Goal: Task Accomplishment & Management: Manage account settings

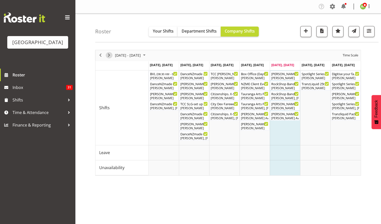
click at [109, 54] on span "Next" at bounding box center [109, 55] width 6 height 6
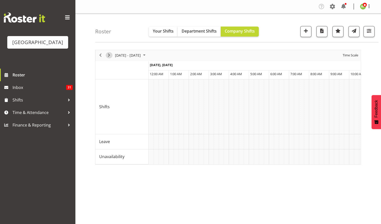
click at [107, 55] on span "Next" at bounding box center [109, 55] width 6 height 6
click at [351, 54] on span "Time Scale" at bounding box center [350, 55] width 17 height 6
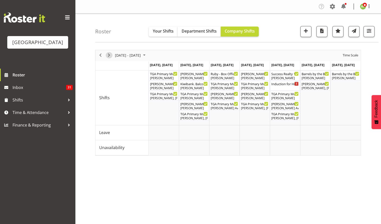
click at [108, 52] on span "Next" at bounding box center [109, 55] width 6 height 6
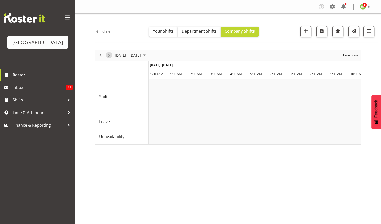
click at [107, 55] on span "Next" at bounding box center [109, 55] width 6 height 6
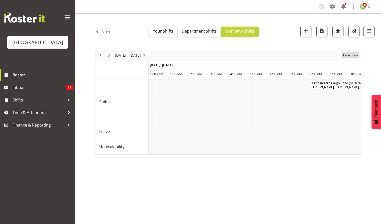
click at [349, 57] on span "Time Scale" at bounding box center [350, 55] width 17 height 6
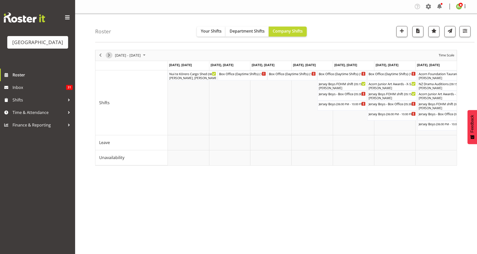
click at [109, 57] on span "Next" at bounding box center [109, 55] width 6 height 6
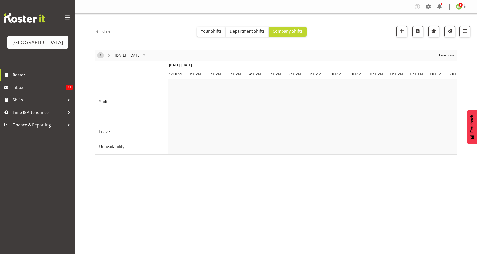
click at [100, 56] on span "Previous" at bounding box center [100, 55] width 6 height 6
click at [380, 57] on span "Time Scale" at bounding box center [446, 55] width 17 height 6
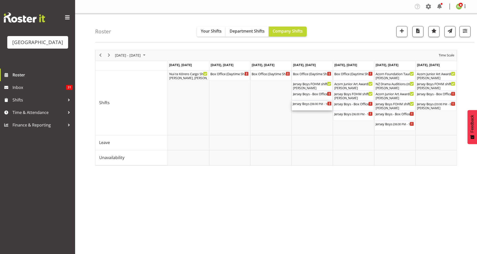
click at [315, 106] on div "Jersey Boys ( 06:00 PM - 10:00 PM )" at bounding box center [312, 106] width 39 height 10
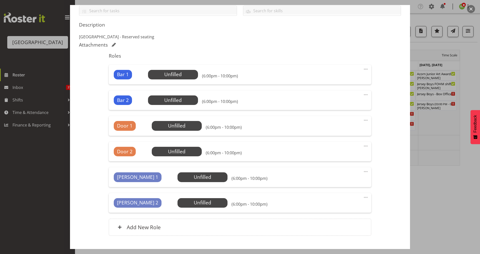
scroll to position [133, 0]
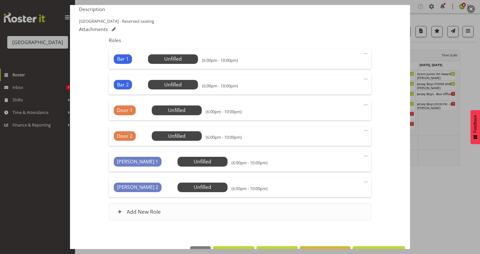
click at [148, 210] on h6 "Add New Role" at bounding box center [144, 211] width 34 height 7
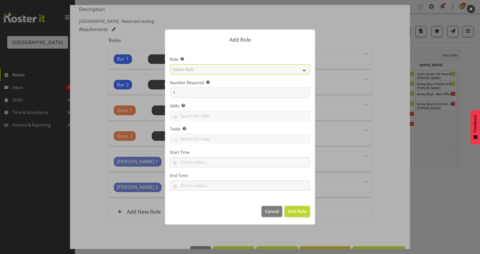
click at [306, 69] on select "Select Role Audio Bar Bar Runner Bar Training Box Office Cargo Shed Venue Rep C…" at bounding box center [240, 69] width 140 height 10
select select "1291"
click at [170, 64] on select "Select Role Audio Bar Bar Runner Bar Training Box Office Cargo Shed Venue Rep C…" at bounding box center [240, 69] width 140 height 10
click at [301, 213] on span "Add Role" at bounding box center [297, 211] width 19 height 6
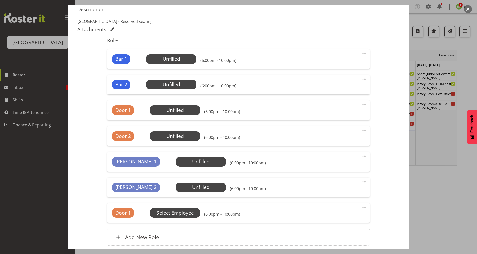
click at [0, 0] on span "Select Employee" at bounding box center [0, 0] width 0 height 0
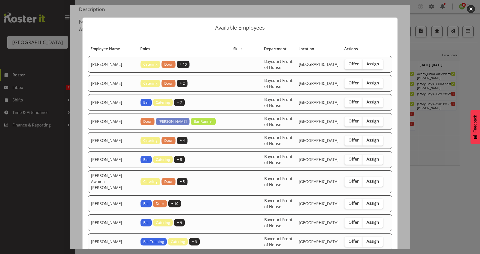
click at [380, 8] on button "button" at bounding box center [471, 9] width 8 height 8
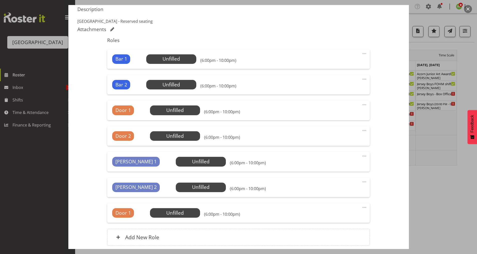
click at [361, 206] on span at bounding box center [364, 207] width 6 height 6
click at [324, 218] on link "Edit" at bounding box center [343, 218] width 48 height 9
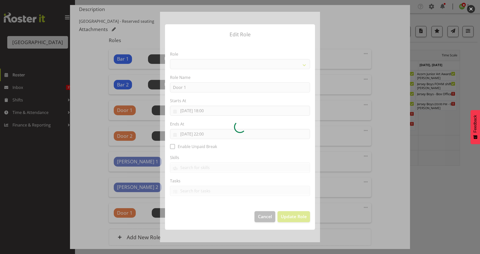
select select "1291"
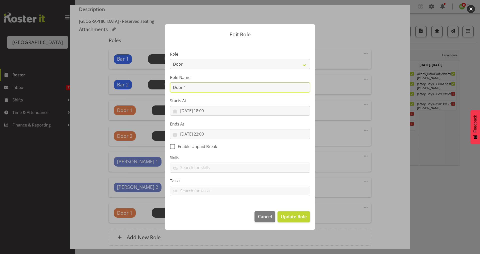
drag, startPoint x: 165, startPoint y: 89, endPoint x: 164, endPoint y: 94, distance: 4.8
click at [156, 90] on form "Edit Role Role Audio Bar Bar Runner Bar Training Box Office Cargo Shed Venue Re…" at bounding box center [240, 127] width 240 height 230
type input "Jersey Boys Theming Person"
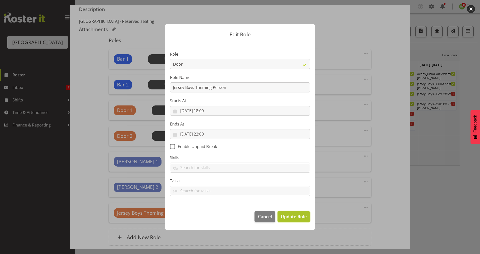
click at [300, 217] on span "Update Role" at bounding box center [294, 216] width 26 height 7
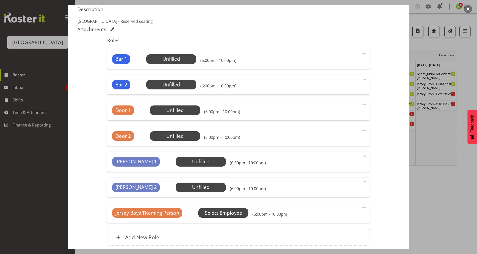
click at [0, 0] on span "Select Employee" at bounding box center [0, 0] width 0 height 0
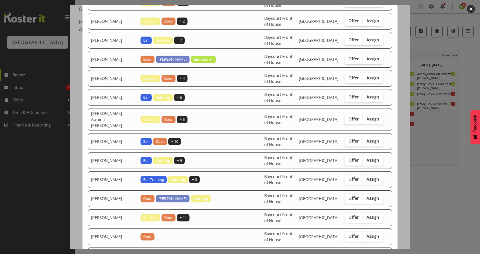
scroll to position [0, 0]
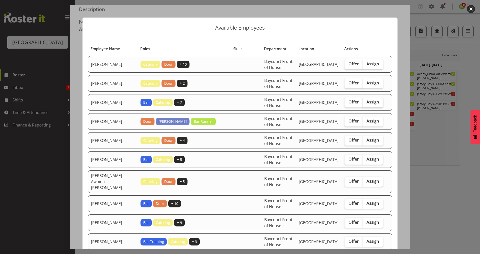
click at [372, 101] on span "Assign" at bounding box center [373, 101] width 13 height 5
click at [366, 101] on input "Assign" at bounding box center [364, 101] width 3 height 3
checkbox input "true"
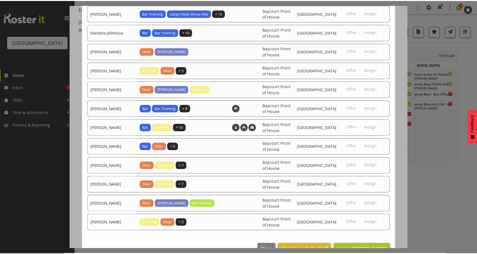
scroll to position [426, 0]
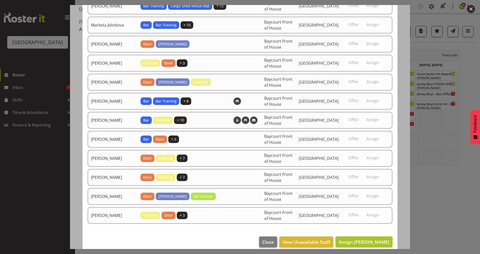
click at [366, 223] on span "Assign [PERSON_NAME]" at bounding box center [364, 242] width 51 height 6
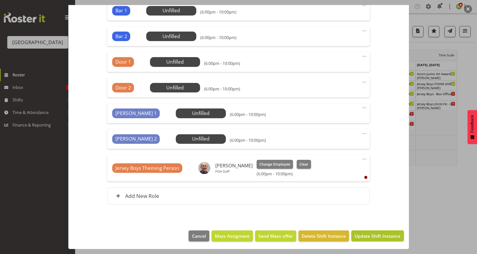
click at [370, 223] on span "Update Shift Instance" at bounding box center [377, 235] width 46 height 7
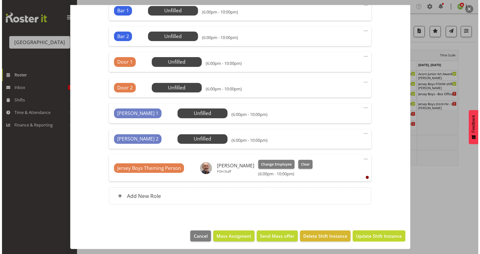
scroll to position [162, 0]
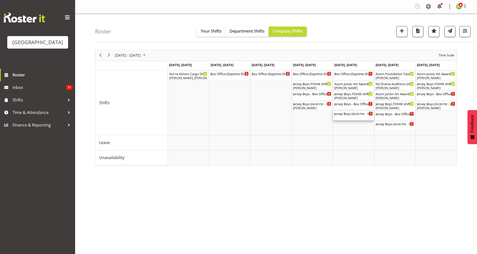
click at [349, 116] on div "Jersey Boys ( 06:00 PM - 10:00 PM )" at bounding box center [353, 116] width 39 height 10
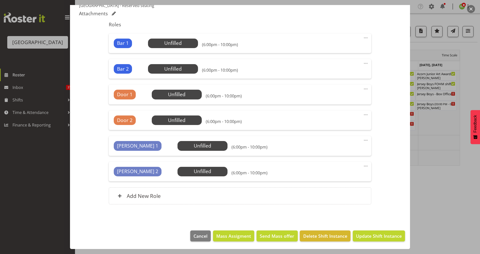
scroll to position [0, 0]
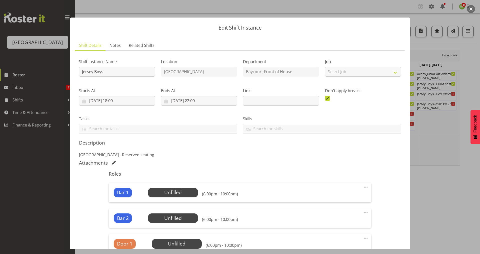
click at [380, 11] on button "button" at bounding box center [471, 9] width 8 height 8
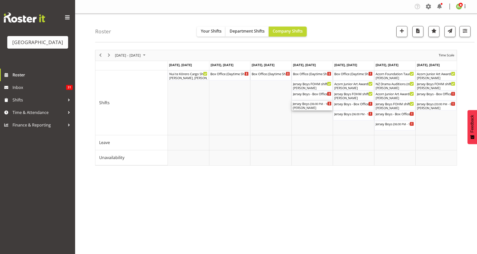
click at [306, 108] on div "[PERSON_NAME]" at bounding box center [312, 108] width 39 height 5
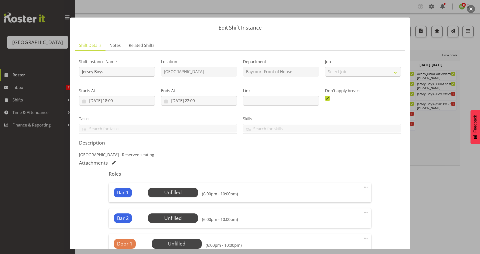
click at [380, 9] on button "button" at bounding box center [471, 9] width 8 height 8
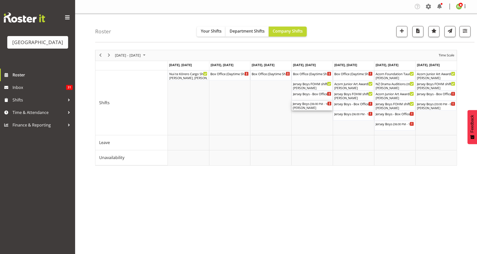
click at [310, 108] on div "[PERSON_NAME]" at bounding box center [312, 108] width 39 height 5
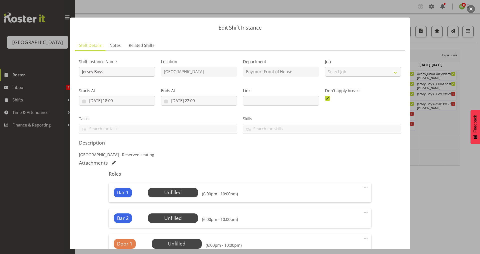
click at [380, 7] on button "button" at bounding box center [471, 9] width 8 height 8
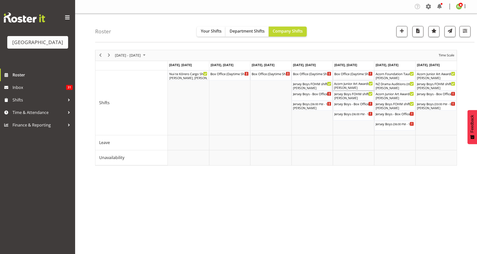
click at [352, 84] on div "Acorn Junior Art Awards - X-Space. FOHM/Bar Shift ( 04:00 PM - 07:45 PM )" at bounding box center [353, 83] width 39 height 5
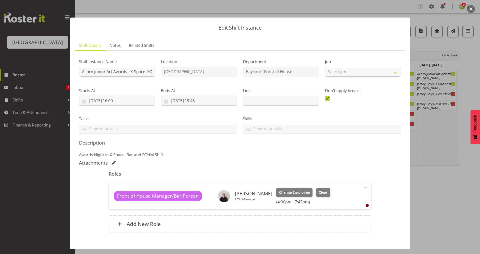
click at [380, 8] on button "button" at bounding box center [471, 9] width 8 height 8
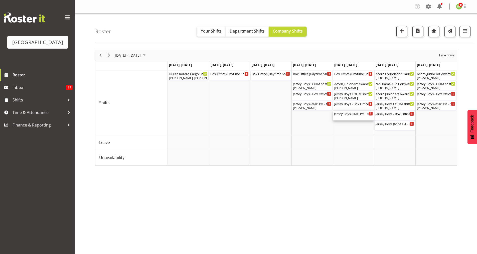
click at [350, 114] on div "Jersey Boys ( 06:00 PM - 10:00 PM )" at bounding box center [353, 113] width 39 height 5
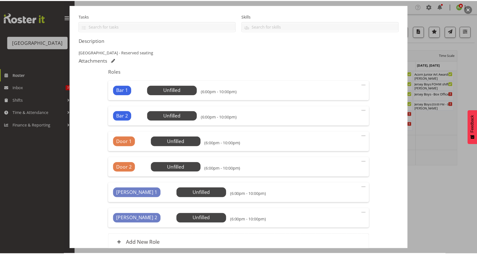
scroll to position [133, 0]
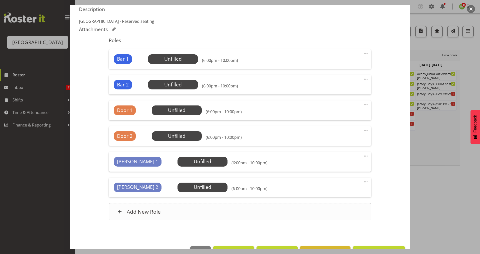
click at [137, 214] on h6 "Add New Role" at bounding box center [144, 211] width 34 height 7
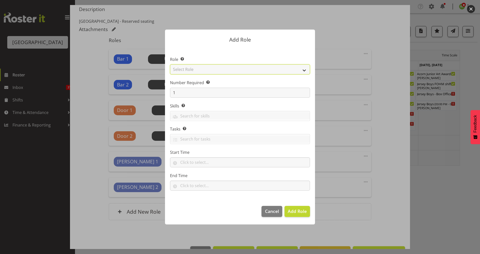
drag, startPoint x: 304, startPoint y: 69, endPoint x: 300, endPoint y: 71, distance: 4.0
click at [304, 69] on select "Select Role Audio Bar Bar Runner Bar Training Box Office Cargo Shed Venue Rep C…" at bounding box center [240, 69] width 140 height 10
select select "1293"
click at [170, 64] on select "Select Role Audio Bar Bar Runner Bar Training Box Office Cargo Shed Venue Rep C…" at bounding box center [240, 69] width 140 height 10
click at [295, 215] on button "Add Role" at bounding box center [298, 211] width 26 height 11
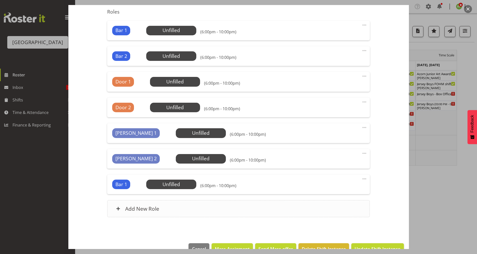
scroll to position [175, 0]
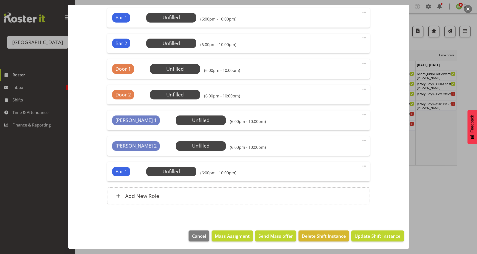
click at [361, 166] on span at bounding box center [364, 166] width 6 height 6
click at [326, 177] on link "Edit" at bounding box center [343, 176] width 48 height 9
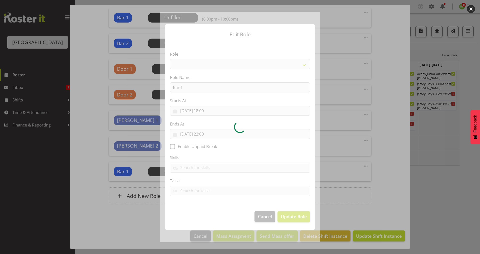
select select "1293"
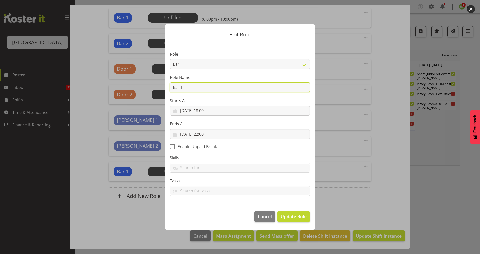
click at [183, 88] on input "Bar 1" at bounding box center [240, 87] width 140 height 10
type input "Bar 3"
click at [290, 218] on span "Update Role" at bounding box center [294, 216] width 26 height 7
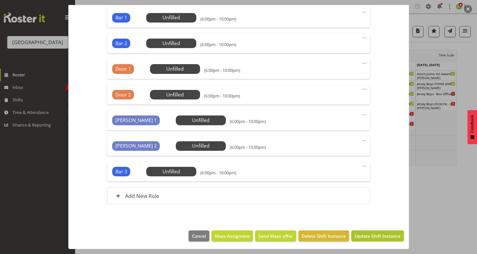
click at [380, 223] on span "Update Shift Instance" at bounding box center [377, 235] width 46 height 7
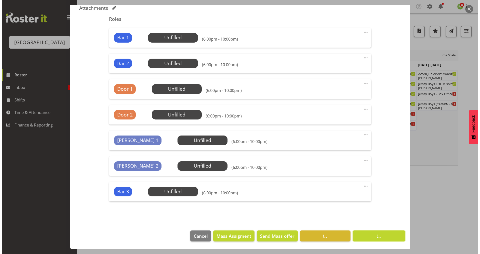
scroll to position [155, 0]
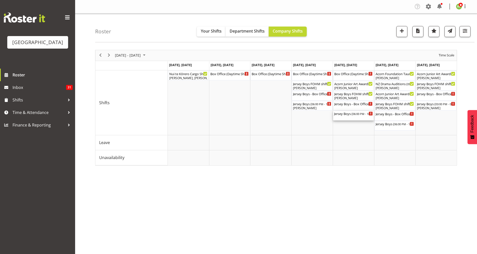
click at [353, 113] on div "Jersey Boys ( 06:00 PM - 10:00 PM )" at bounding box center [353, 113] width 39 height 5
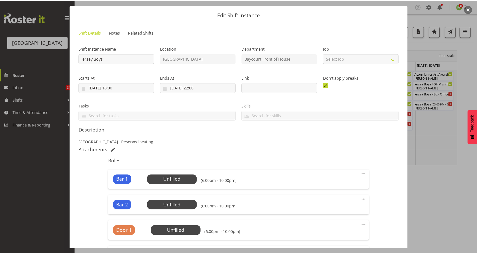
scroll to position [0, 0]
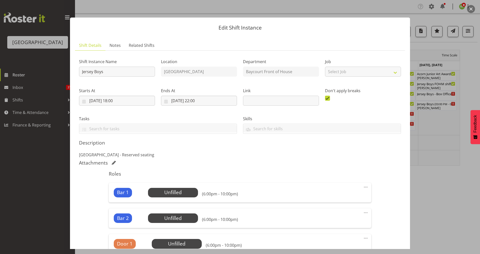
drag, startPoint x: 472, startPoint y: 8, endPoint x: 477, endPoint y: 10, distance: 5.3
click at [380, 8] on button "button" at bounding box center [471, 9] width 8 height 8
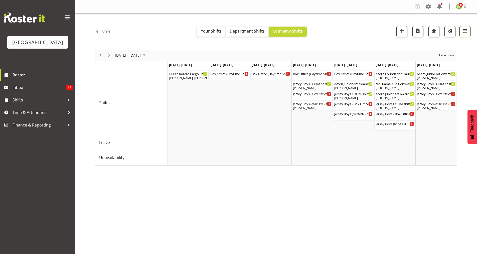
click at [380, 34] on span "button" at bounding box center [464, 31] width 7 height 7
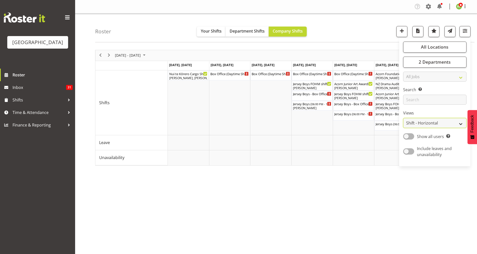
click at [380, 122] on select "Staff Role Shift - Horizontal Shift - Vertical Staff - Location" at bounding box center [434, 123] width 63 height 10
select select "staff"
click at [380, 118] on select "Staff Role Shift - Horizontal Shift - Vertical Staff - Location" at bounding box center [434, 123] width 63 height 10
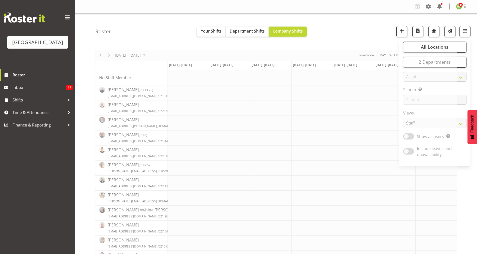
click at [343, 24] on div "Roster Your Shifts Department Shifts Company Shifts All Locations [GEOGRAPHIC_D…" at bounding box center [284, 28] width 379 height 29
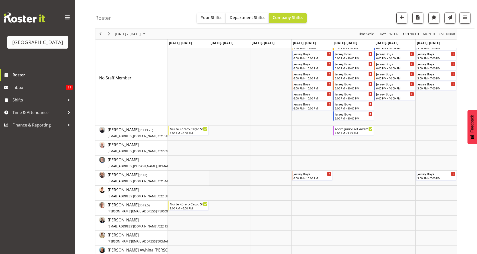
scroll to position [67, 0]
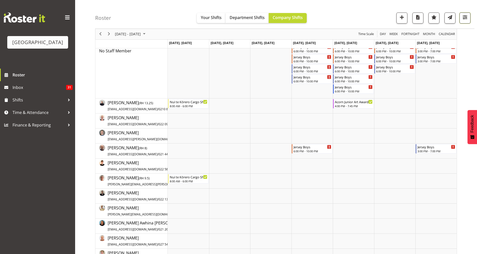
click at [380, 20] on span "button" at bounding box center [464, 17] width 7 height 7
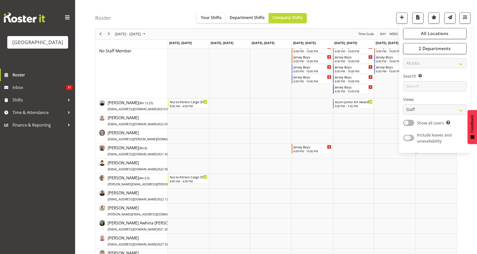
click at [380, 139] on span at bounding box center [408, 138] width 11 height 6
click at [380, 139] on input "Include leaves and unavailability" at bounding box center [404, 137] width 3 height 3
checkbox input "true"
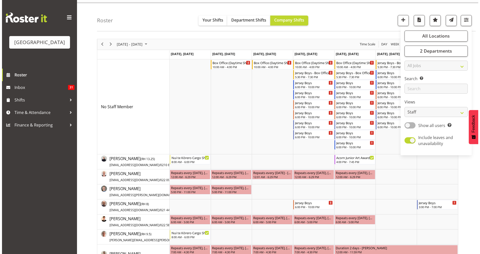
scroll to position [0, 0]
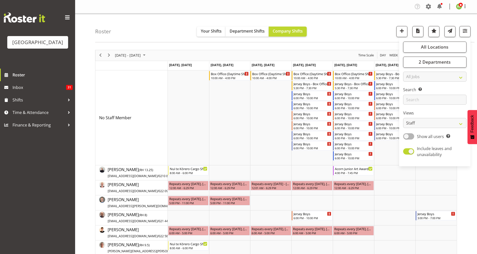
click at [376, 31] on div "Roster Your Shifts Department Shifts Company Shifts All Locations [GEOGRAPHIC_D…" at bounding box center [284, 28] width 379 height 29
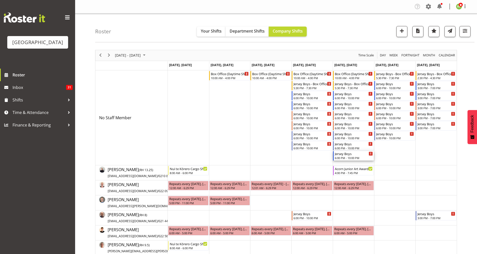
click at [348, 154] on div "Jersey Boys" at bounding box center [354, 153] width 38 height 5
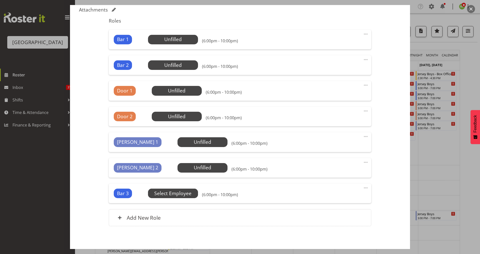
scroll to position [167, 0]
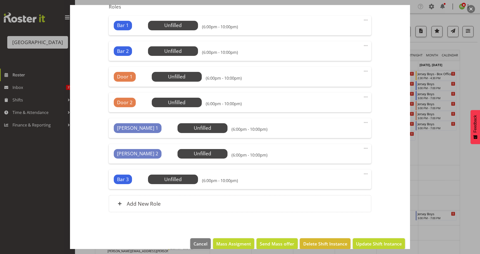
click at [363, 175] on span at bounding box center [366, 174] width 6 height 6
click at [329, 184] on link "Edit" at bounding box center [345, 184] width 48 height 9
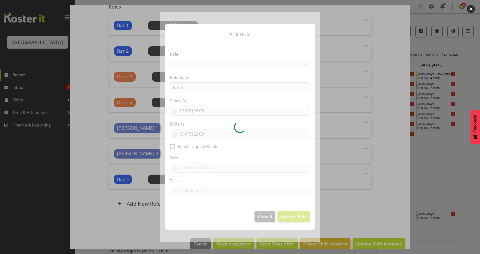
select select "1293"
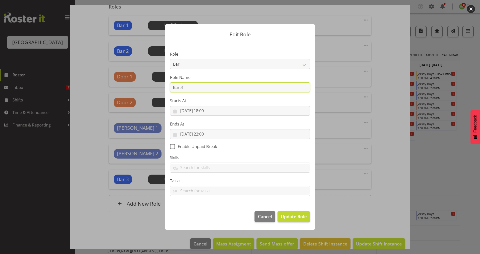
drag, startPoint x: 186, startPoint y: 87, endPoint x: 174, endPoint y: 90, distance: 12.2
click at [174, 90] on input "Bar 3" at bounding box center [240, 87] width 140 height 10
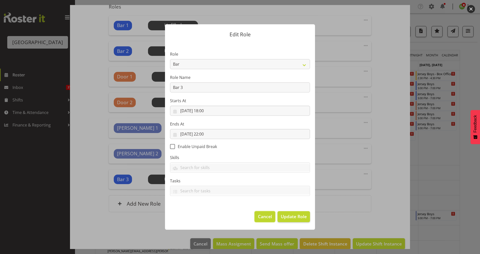
click at [267, 217] on span "Cancel" at bounding box center [265, 216] width 14 height 7
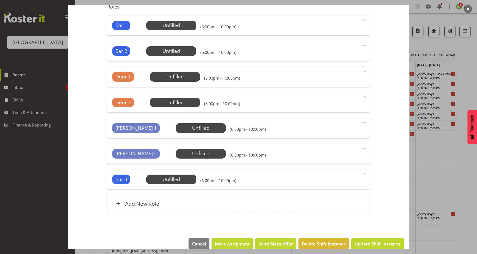
click at [380, 8] on div "Edit Shift Instance Shift Details Notes Related Shifts Shift Instance Name Jers…" at bounding box center [238, 127] width 477 height 254
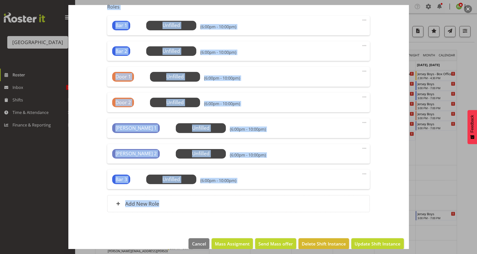
click at [380, 9] on button "button" at bounding box center [468, 9] width 8 height 8
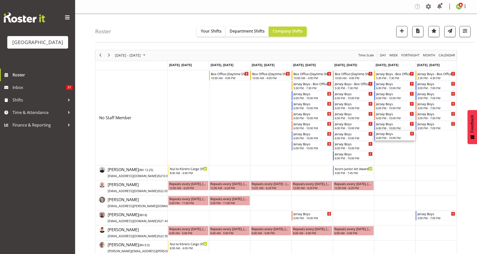
click at [380, 136] on div "Jersey Boys" at bounding box center [395, 133] width 38 height 5
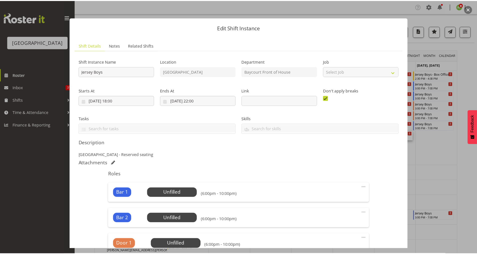
scroll to position [149, 0]
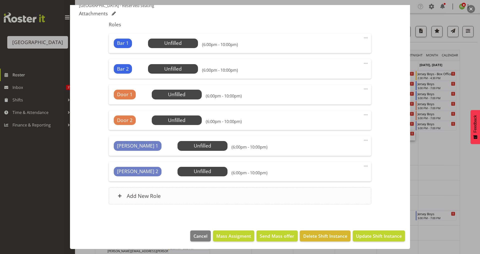
click at [146, 198] on h6 "Add New Role" at bounding box center [144, 195] width 34 height 7
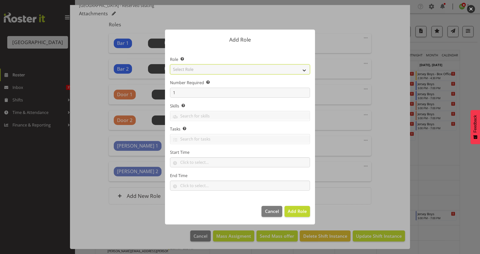
drag, startPoint x: 304, startPoint y: 70, endPoint x: 281, endPoint y: 70, distance: 23.3
click at [304, 70] on select "Select Role Audio Bar Bar Runner Bar Training Box Office Cargo Shed Venue Rep C…" at bounding box center [240, 69] width 140 height 10
select select "1293"
click at [170, 64] on select "Select Role Audio Bar Bar Runner Bar Training Box Office Cargo Shed Venue Rep C…" at bounding box center [240, 69] width 140 height 10
click at [295, 212] on span "Add Role" at bounding box center [297, 211] width 19 height 6
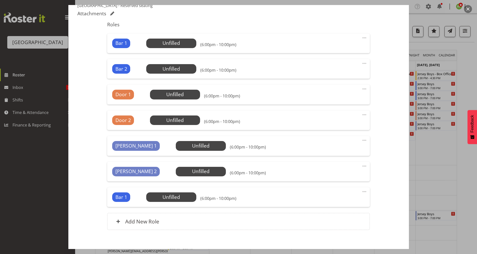
click at [362, 191] on span at bounding box center [364, 191] width 6 height 6
click at [327, 199] on link "Edit" at bounding box center [343, 202] width 48 height 9
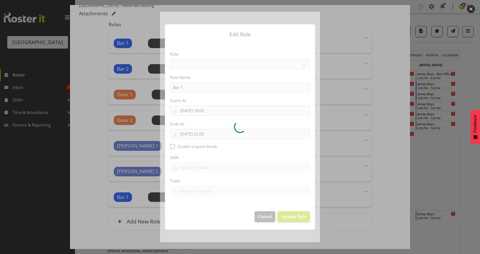
drag, startPoint x: 187, startPoint y: 87, endPoint x: 176, endPoint y: 86, distance: 11.1
click at [176, 86] on div at bounding box center [240, 127] width 160 height 230
select select "1293"
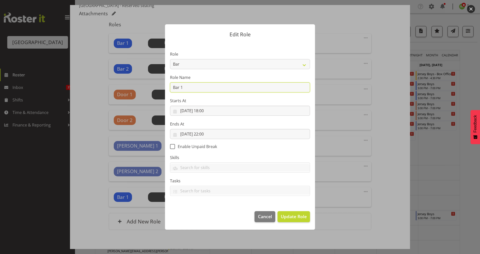
drag, startPoint x: 186, startPoint y: 87, endPoint x: 172, endPoint y: 86, distance: 14.5
click at [172, 86] on input "Bar 1" at bounding box center [240, 87] width 140 height 10
paste input "3"
type input "Bar 3"
click at [300, 211] on button "Update Role" at bounding box center [294, 216] width 33 height 11
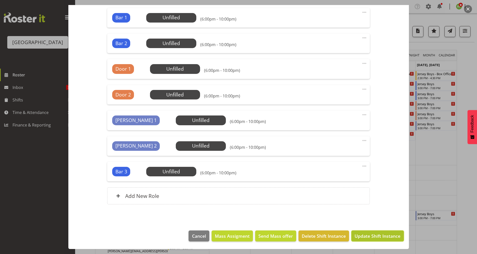
click at [369, 223] on button "Update Shift Instance" at bounding box center [377, 235] width 52 height 11
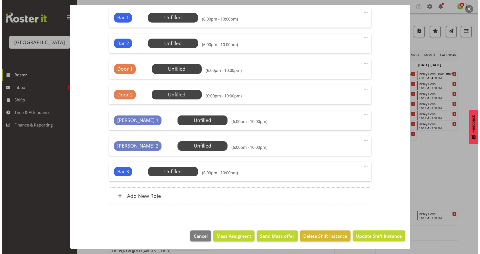
scroll to position [155, 0]
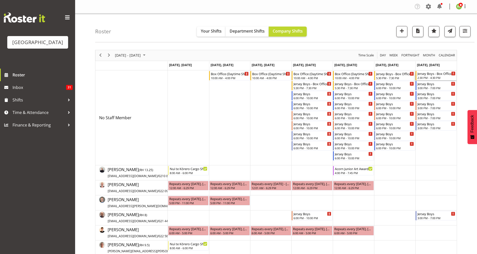
click at [380, 74] on div "Jersey Boys - Box Office" at bounding box center [436, 73] width 38 height 5
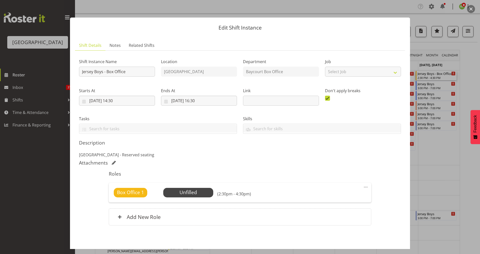
click at [380, 9] on button "button" at bounding box center [471, 9] width 8 height 8
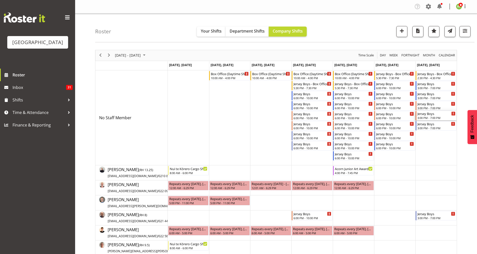
click at [380, 117] on div "3:00 PM - 7:00 PM" at bounding box center [436, 118] width 38 height 4
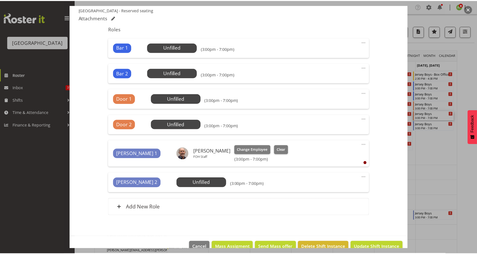
scroll to position [156, 0]
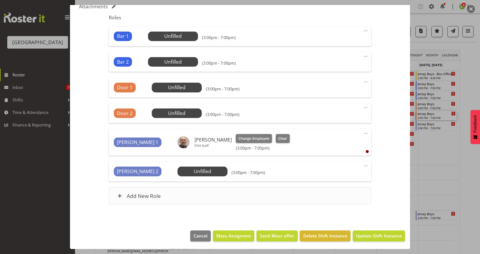
click at [144, 194] on h6 "Add New Role" at bounding box center [144, 195] width 34 height 7
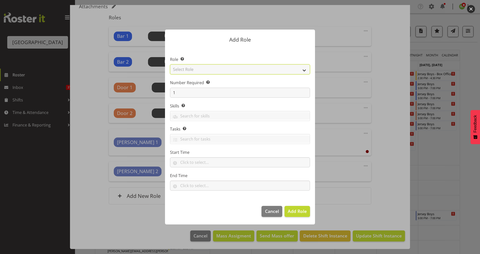
click at [305, 70] on select "Select Role Audio Bar Bar Runner Bar Training Box Office Cargo Shed Venue Rep C…" at bounding box center [240, 69] width 140 height 10
select select "1293"
click at [170, 64] on select "Select Role Audio Bar Bar Runner Bar Training Box Office Cargo Shed Venue Rep C…" at bounding box center [240, 69] width 140 height 10
click at [294, 211] on span "Add Role" at bounding box center [297, 211] width 19 height 6
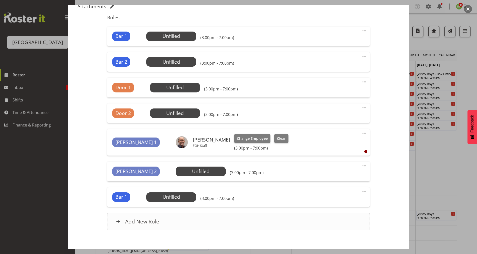
scroll to position [182, 0]
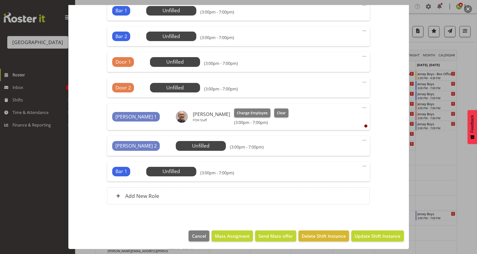
click at [361, 166] on span at bounding box center [364, 166] width 6 height 6
click at [323, 178] on link "Edit" at bounding box center [343, 176] width 48 height 9
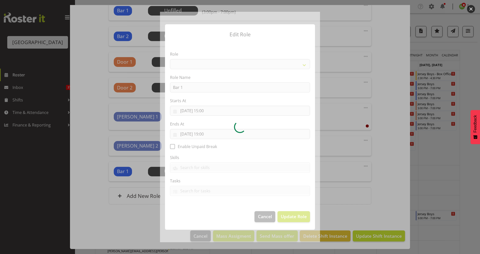
select select "1293"
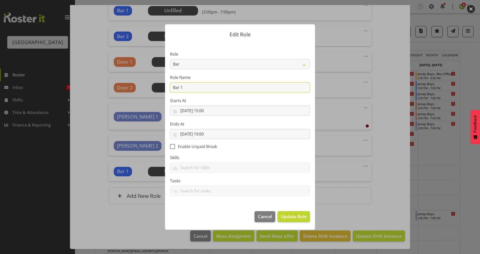
click at [187, 87] on input "Bar 1" at bounding box center [240, 87] width 140 height 10
drag, startPoint x: 187, startPoint y: 87, endPoint x: 162, endPoint y: 88, distance: 25.0
click at [163, 87] on div "Edit Role Role Audio Bar Bar Runner Bar Training Box Office Cargo Shed Venue Re…" at bounding box center [240, 127] width 160 height 230
paste input "3"
type input "Bar 3"
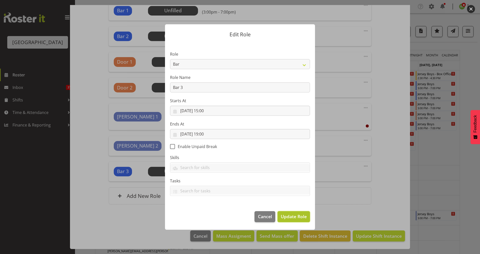
click at [294, 217] on span "Update Role" at bounding box center [294, 216] width 26 height 7
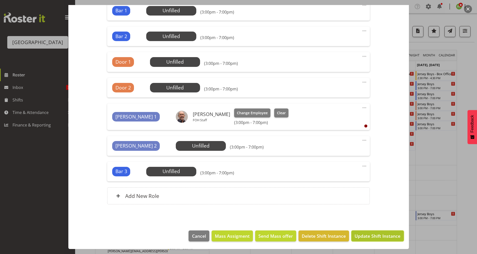
click at [364, 223] on span "Update Shift Instance" at bounding box center [377, 235] width 46 height 7
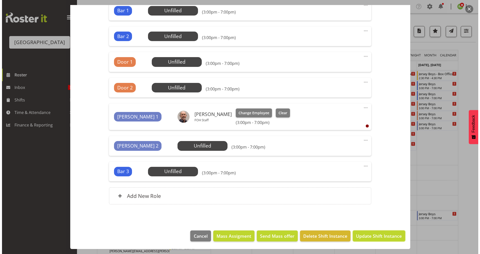
scroll to position [162, 0]
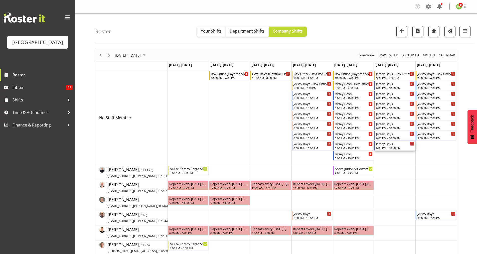
click at [380, 146] on div "Jersey Boys" at bounding box center [395, 143] width 38 height 5
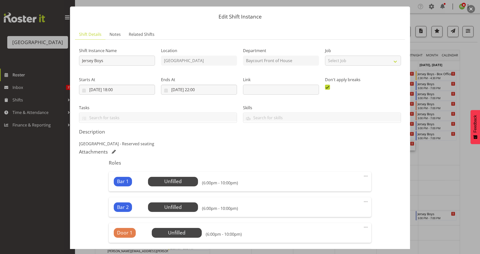
scroll to position [0, 0]
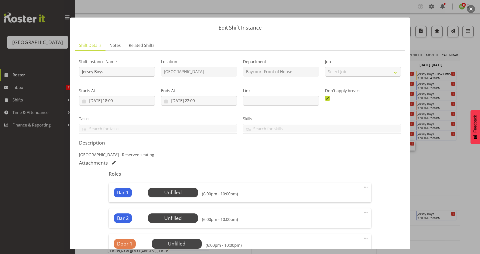
click at [380, 11] on button "button" at bounding box center [471, 9] width 8 height 8
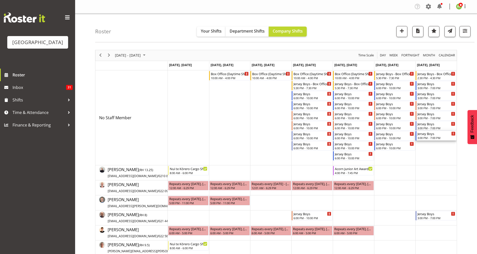
click at [380, 136] on div "3:00 PM - 7:00 PM" at bounding box center [436, 138] width 38 height 4
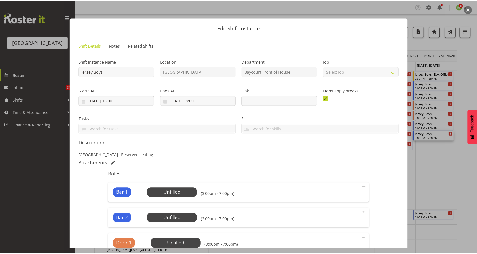
scroll to position [182, 0]
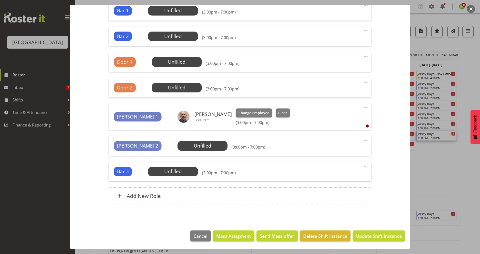
click at [380, 8] on button "button" at bounding box center [471, 9] width 8 height 8
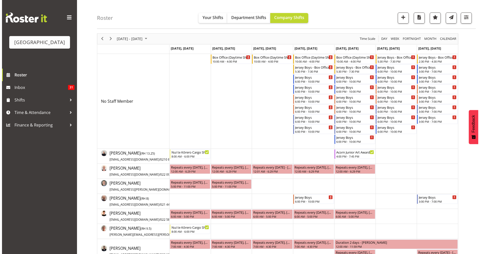
scroll to position [0, 0]
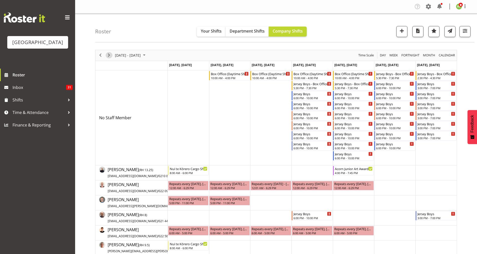
click at [109, 56] on span "Next" at bounding box center [109, 55] width 6 height 6
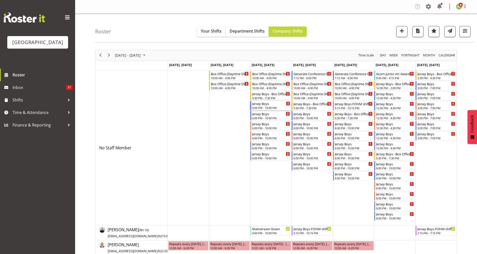
click at [262, 107] on div "6:00 PM - 10:00 PM" at bounding box center [271, 108] width 38 height 4
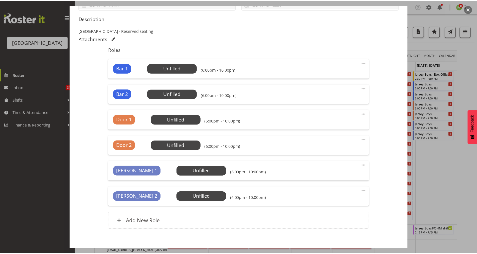
scroll to position [149, 0]
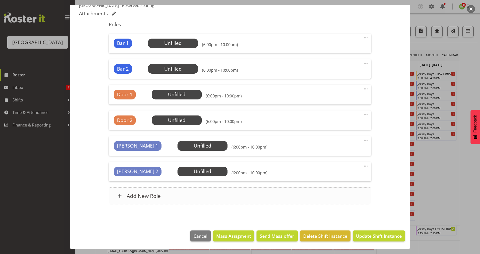
click at [119, 195] on span at bounding box center [120, 196] width 4 height 4
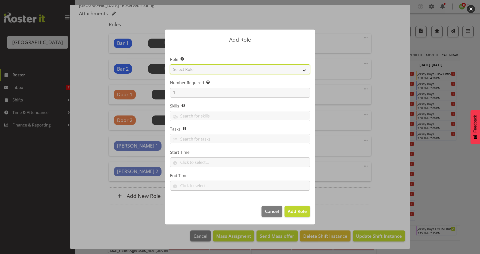
drag, startPoint x: 304, startPoint y: 69, endPoint x: 298, endPoint y: 69, distance: 5.8
click at [304, 69] on select "Select Role Audio Bar Bar Runner Bar Training Box Office Cargo Shed Venue Rep C…" at bounding box center [240, 69] width 140 height 10
select select "1293"
click at [170, 64] on select "Select Role Audio Bar Bar Runner Bar Training Box Office Cargo Shed Venue Rep C…" at bounding box center [240, 69] width 140 height 10
click at [296, 210] on span "Add Role" at bounding box center [297, 211] width 19 height 6
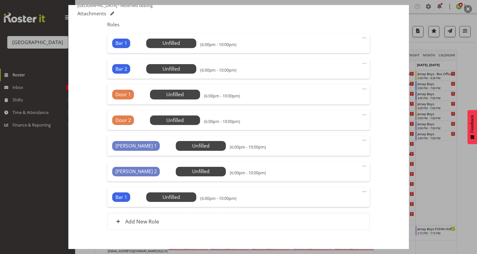
click at [363, 191] on span at bounding box center [364, 191] width 6 height 6
click at [328, 201] on link "Edit" at bounding box center [343, 202] width 48 height 9
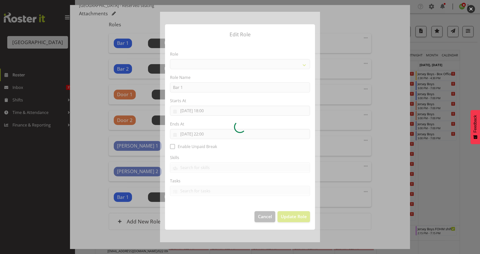
select select "1293"
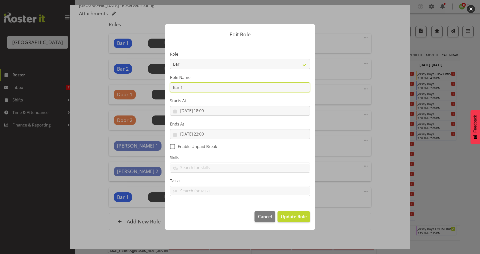
click at [165, 87] on section "Role Audio Bar Bar Runner Bar Training Box Office Cargo Shed Venue Rep Catering…" at bounding box center [240, 124] width 150 height 164
drag, startPoint x: 182, startPoint y: 86, endPoint x: 160, endPoint y: 86, distance: 22.0
click at [160, 86] on div "Edit Role Role Audio Bar Bar Runner Bar Training Box Office Cargo Shed Venue Re…" at bounding box center [240, 127] width 160 height 230
paste input "3"
type input "Bar 3"
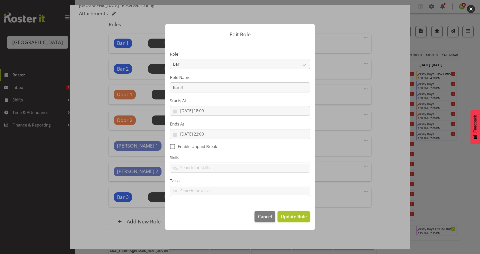
click at [292, 217] on span "Update Role" at bounding box center [294, 216] width 26 height 7
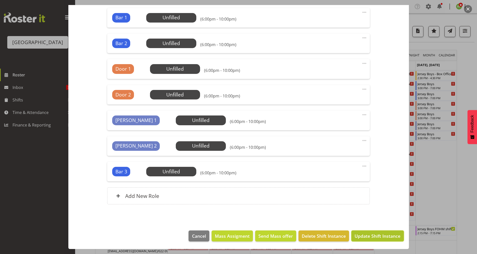
click at [377, 223] on span "Update Shift Instance" at bounding box center [377, 235] width 46 height 7
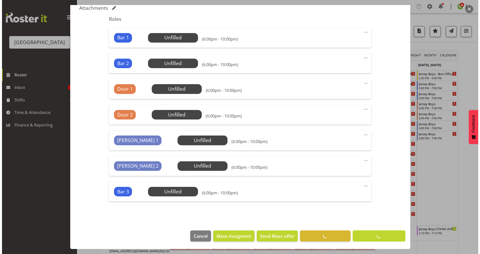
scroll to position [155, 0]
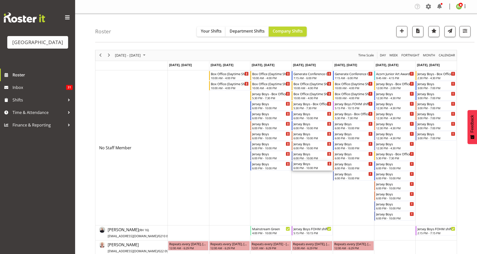
click at [302, 166] on div "Jersey Boys 6:00 PM - 10:00 PM" at bounding box center [312, 166] width 38 height 10
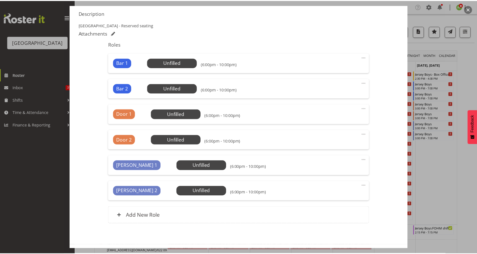
scroll to position [133, 0]
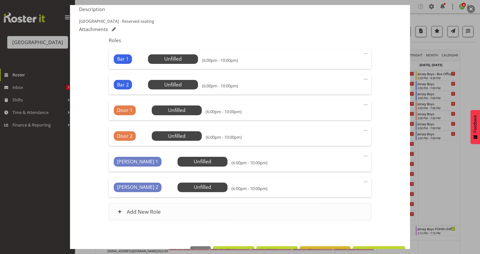
click at [162, 204] on div "Add New Role" at bounding box center [240, 211] width 263 height 17
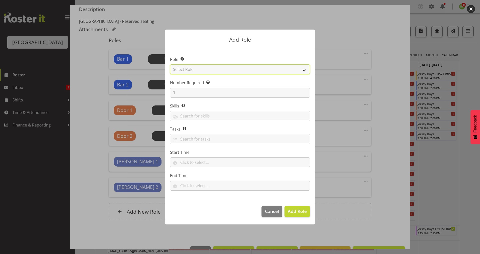
drag, startPoint x: 305, startPoint y: 70, endPoint x: 281, endPoint y: 71, distance: 23.5
click at [305, 70] on select "Select Role Audio Bar Bar Runner Bar Training Box Office Cargo Shed Venue Rep C…" at bounding box center [240, 69] width 140 height 10
select select "1293"
click at [170, 64] on select "Select Role Audio Bar Bar Runner Bar Training Box Office Cargo Shed Venue Rep C…" at bounding box center [240, 69] width 140 height 10
click at [301, 212] on span "Add Role" at bounding box center [297, 211] width 19 height 6
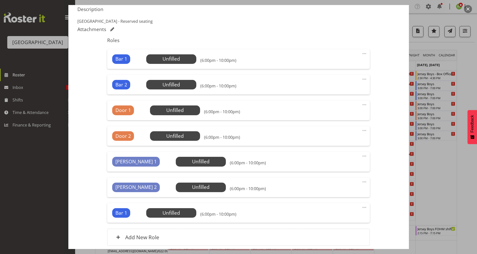
click at [364, 209] on div "Bar 1 Unfilled Select Employee (6:00pm - 10:00pm) Edit Cover Role Delete" at bounding box center [238, 213] width 263 height 20
click at [361, 207] on span at bounding box center [364, 207] width 6 height 6
click at [331, 219] on link "Edit" at bounding box center [343, 218] width 48 height 9
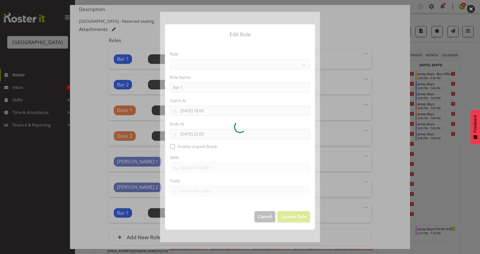
select select "1293"
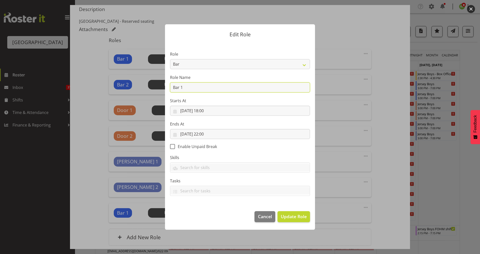
click at [172, 87] on input "Bar 1" at bounding box center [240, 87] width 140 height 10
paste input "3"
type input "Bar 3"
click at [291, 217] on span "Update Role" at bounding box center [294, 216] width 26 height 7
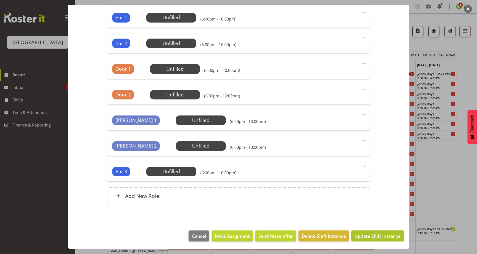
click at [370, 223] on span "Update Shift Instance" at bounding box center [377, 235] width 46 height 7
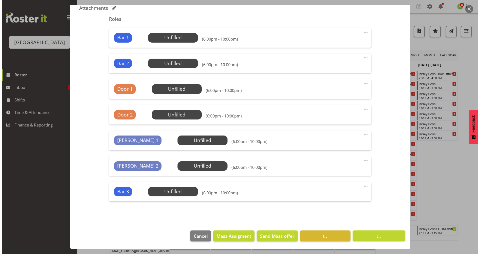
scroll to position [155, 0]
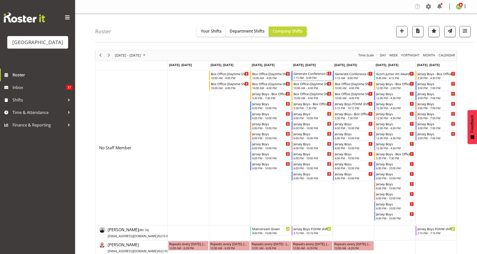
click at [310, 74] on div "Generate Conference Cargo Shed" at bounding box center [312, 73] width 38 height 5
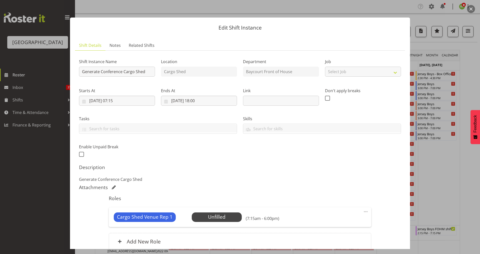
click at [380, 10] on button "button" at bounding box center [471, 9] width 8 height 8
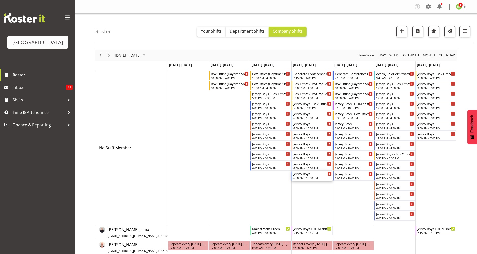
click at [302, 175] on div "Jersey Boys" at bounding box center [312, 173] width 38 height 5
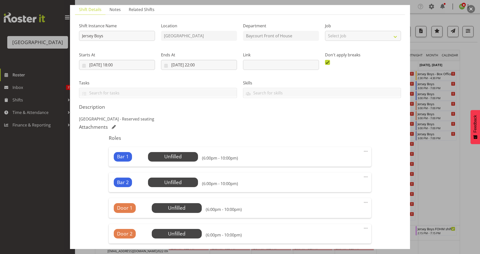
scroll to position [133, 0]
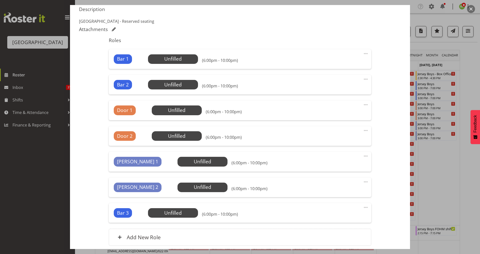
click at [380, 8] on button "button" at bounding box center [471, 9] width 8 height 8
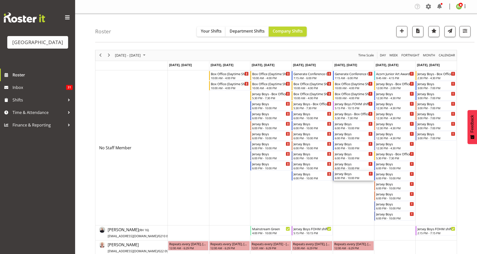
click at [353, 180] on div "6:00 PM - 10:00 PM" at bounding box center [354, 178] width 38 height 4
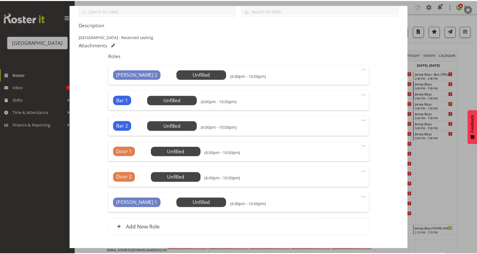
scroll to position [149, 0]
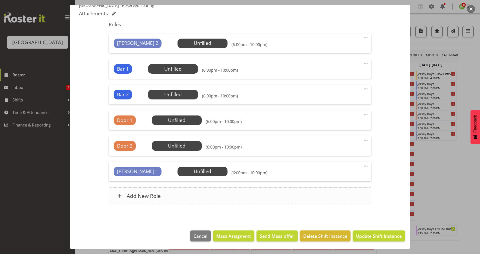
click at [147, 195] on h6 "Add New Role" at bounding box center [144, 195] width 34 height 7
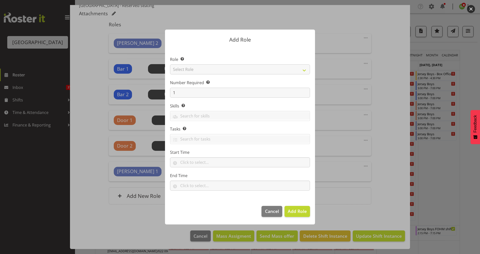
click at [290, 60] on label "Role Select the role you wish to add to the shift." at bounding box center [240, 59] width 140 height 6
click at [280, 64] on div "Role Select the role you wish to add to the shift. Select Role Audio Bar Bar Ru…" at bounding box center [240, 65] width 140 height 18
click at [270, 73] on select "Select Role Audio Bar Bar Runner Bar Training Box Office Cargo Shed Venue Rep C…" at bounding box center [240, 69] width 140 height 10
select select "1293"
click at [170, 64] on select "Select Role Audio Bar Bar Runner Bar Training Box Office Cargo Shed Venue Rep C…" at bounding box center [240, 69] width 140 height 10
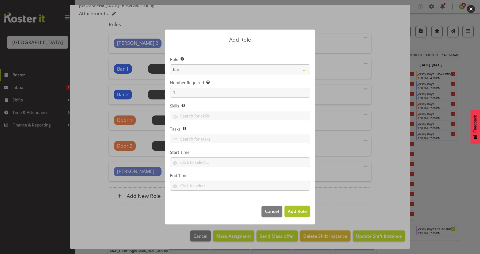
click at [294, 209] on span "Add Role" at bounding box center [297, 211] width 19 height 6
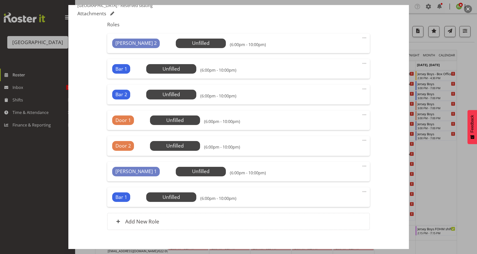
click at [362, 192] on span at bounding box center [364, 191] width 6 height 6
click at [320, 201] on link "Edit" at bounding box center [343, 202] width 48 height 9
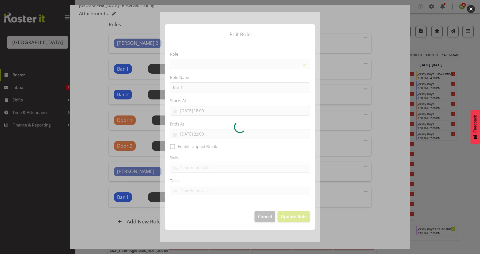
select select "1293"
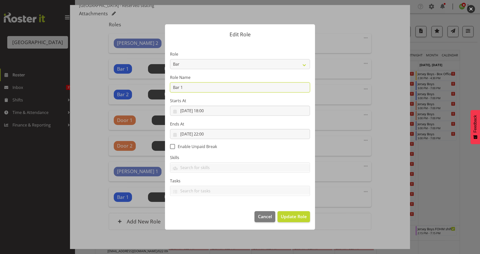
click at [163, 88] on div "Edit Role Role Audio Bar Bar Runner Bar Training Box Office Cargo Shed Venue Re…" at bounding box center [240, 127] width 160 height 230
paste input "3"
type input "Bar 3"
click at [292, 214] on span "Update Role" at bounding box center [294, 216] width 26 height 7
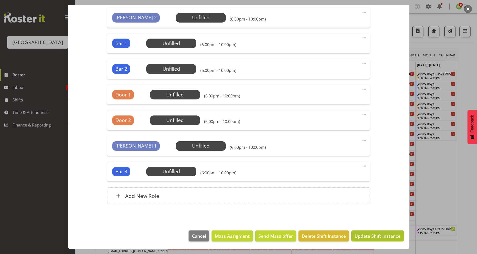
click at [360, 223] on button "Update Shift Instance" at bounding box center [377, 235] width 52 height 11
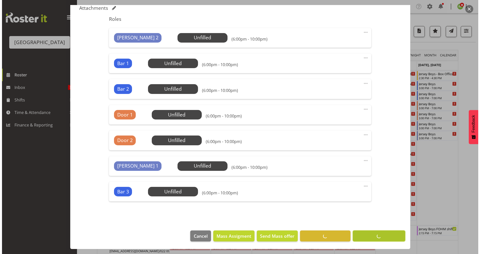
scroll to position [155, 0]
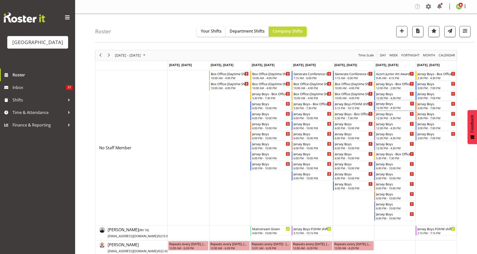
click at [380, 107] on div "12:30 PM - 4:30 PM" at bounding box center [395, 108] width 38 height 4
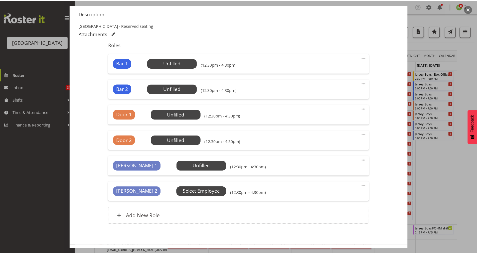
scroll to position [149, 0]
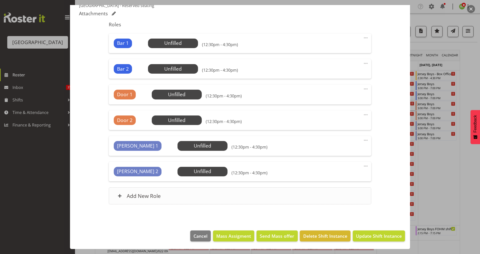
click at [137, 200] on div "Add New Role" at bounding box center [240, 195] width 263 height 17
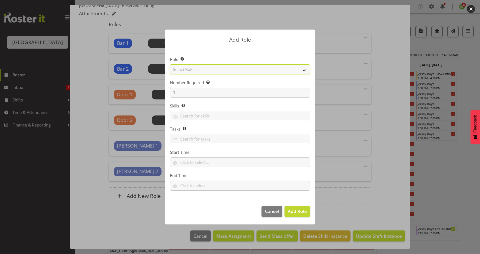
click at [288, 72] on select "Select Role Audio Bar Bar Runner Bar Training Box Office Cargo Shed Venue Rep C…" at bounding box center [240, 69] width 140 height 10
select select "1293"
click at [170, 64] on select "Select Role Audio Bar Bar Runner Bar Training Box Office Cargo Shed Venue Rep C…" at bounding box center [240, 69] width 140 height 10
click at [295, 217] on footer "Cancel Add Role" at bounding box center [240, 213] width 150 height 24
drag, startPoint x: 297, startPoint y: 212, endPoint x: 302, endPoint y: 209, distance: 6.1
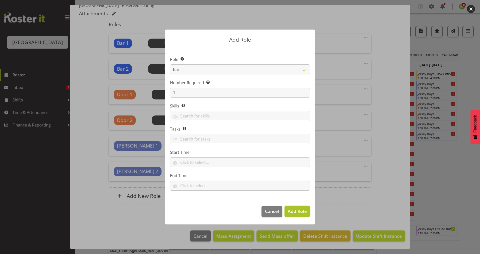
click at [298, 211] on span "Add Role" at bounding box center [297, 211] width 19 height 6
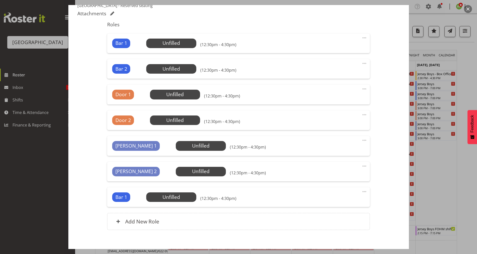
click at [363, 191] on span at bounding box center [364, 191] width 6 height 6
click at [333, 200] on link "Edit" at bounding box center [343, 202] width 48 height 9
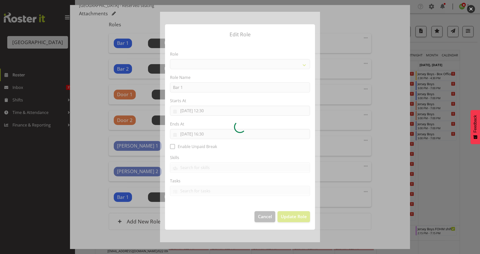
select select "1293"
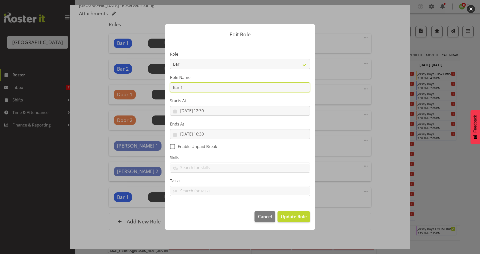
drag, startPoint x: 174, startPoint y: 86, endPoint x: 169, endPoint y: 86, distance: 4.3
click at [169, 86] on section "Role Audio Bar Bar Runner Bar Training Box Office Cargo Shed Venue Rep Catering…" at bounding box center [240, 124] width 150 height 164
paste input "3"
type input "Bar 3"
click at [292, 219] on span "Update Role" at bounding box center [294, 216] width 26 height 7
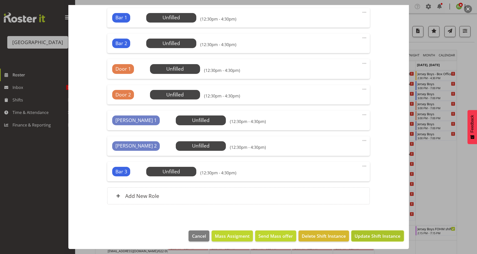
click at [366, 223] on span "Update Shift Instance" at bounding box center [377, 235] width 46 height 7
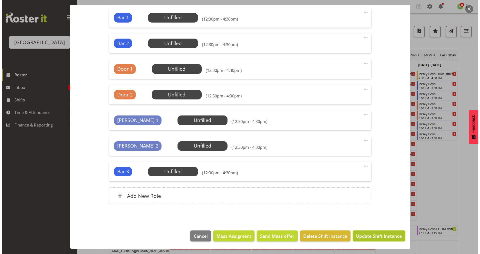
scroll to position [155, 0]
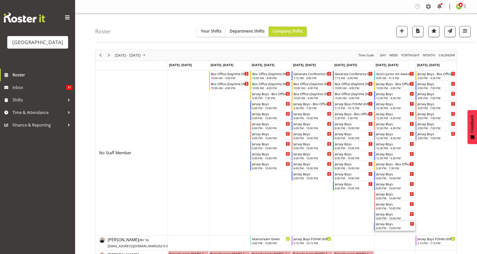
click at [380, 223] on div "6:00 PM - 10:00 PM" at bounding box center [395, 228] width 38 height 4
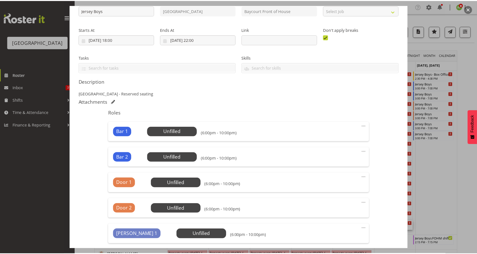
scroll to position [149, 0]
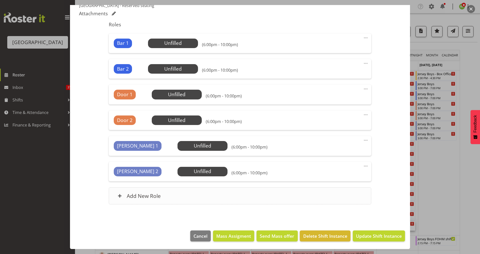
click at [156, 193] on h6 "Add New Role" at bounding box center [144, 195] width 34 height 7
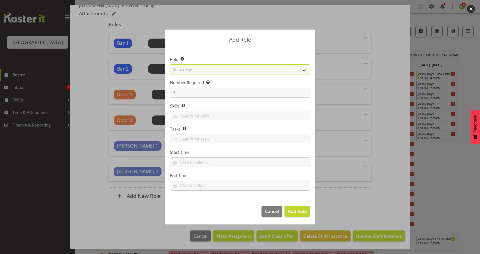
click at [276, 72] on select "Select Role Audio Bar Bar Runner Bar Training Box Office Cargo Shed Venue Rep C…" at bounding box center [240, 69] width 140 height 10
select select "1293"
click at [170, 64] on select "Select Role Audio Bar Bar Runner Bar Training Box Office Cargo Shed Venue Rep C…" at bounding box center [240, 69] width 140 height 10
click at [296, 215] on button "Add Role" at bounding box center [298, 211] width 26 height 11
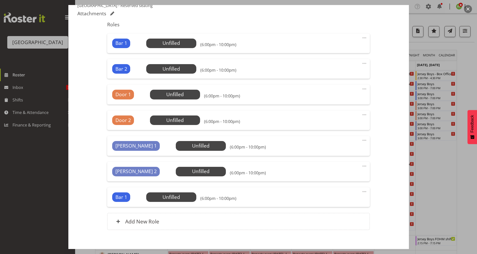
click at [362, 193] on span at bounding box center [364, 191] width 6 height 6
click at [325, 203] on link "Edit" at bounding box center [343, 202] width 48 height 9
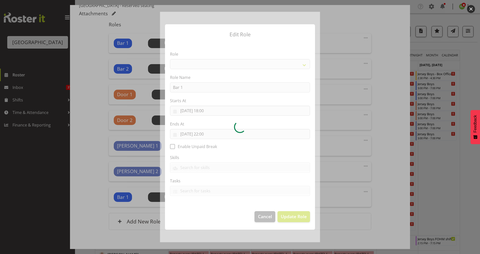
select select "1293"
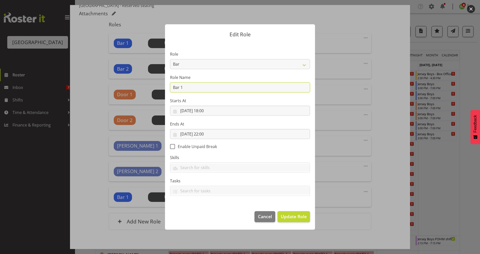
drag, startPoint x: 186, startPoint y: 88, endPoint x: 159, endPoint y: 89, distance: 26.8
click at [159, 89] on form "Edit Role Role Audio Bar Bar Runner Bar Training Box Office Cargo Shed Venue Re…" at bounding box center [240, 127] width 240 height 230
paste input "3"
type input "Bar 3"
click at [292, 218] on span "Update Role" at bounding box center [294, 216] width 26 height 7
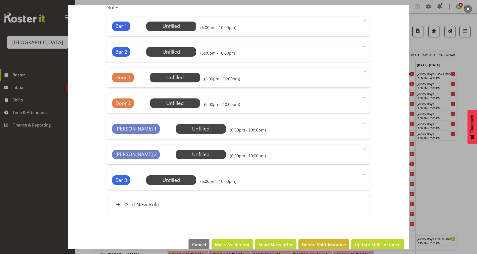
scroll to position [175, 0]
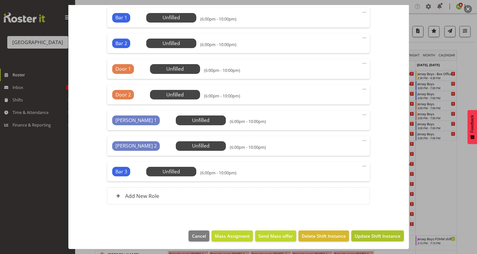
click at [373, 223] on span "Update Shift Instance" at bounding box center [377, 235] width 46 height 7
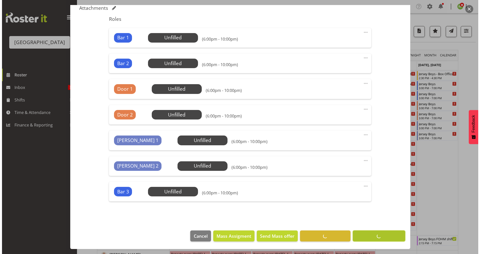
scroll to position [155, 0]
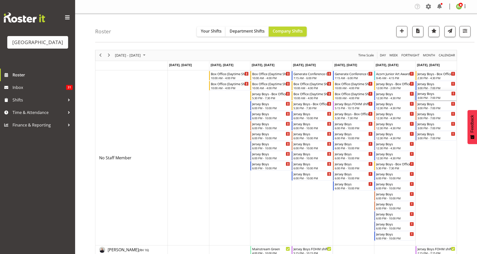
click at [380, 97] on div "3:00 PM - 7:00 PM" at bounding box center [436, 98] width 38 height 4
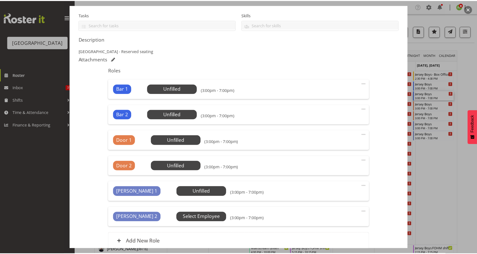
scroll to position [133, 0]
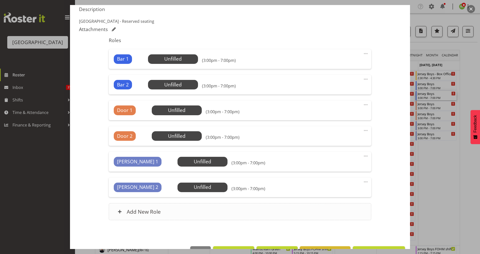
click at [148, 212] on h6 "Add New Role" at bounding box center [144, 211] width 34 height 7
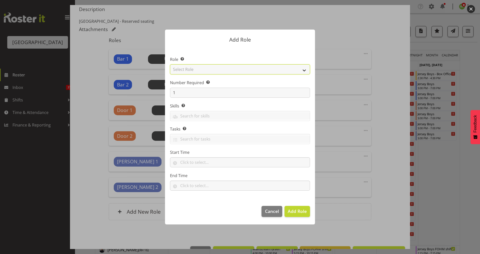
click at [295, 69] on select "Select Role Audio Bar Bar Runner Bar Training Box Office Cargo Shed Venue Rep C…" at bounding box center [240, 69] width 140 height 10
select select "1293"
click at [170, 64] on select "Select Role Audio Bar Bar Runner Bar Training Box Office Cargo Shed Venue Rep C…" at bounding box center [240, 69] width 140 height 10
click at [295, 213] on span "Add Role" at bounding box center [297, 211] width 19 height 6
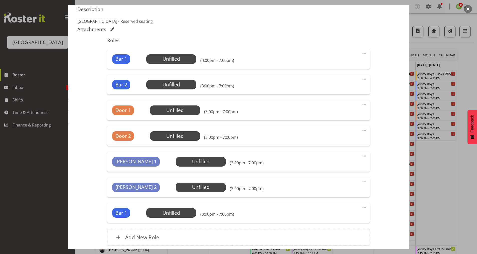
click at [361, 207] on span at bounding box center [364, 207] width 6 height 6
click at [325, 216] on link "Edit" at bounding box center [343, 218] width 48 height 9
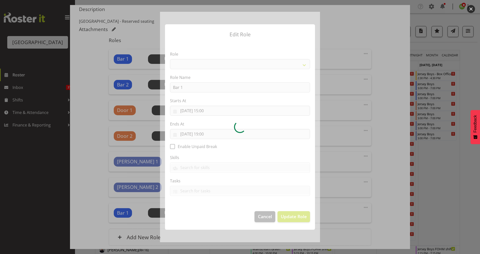
select select "1293"
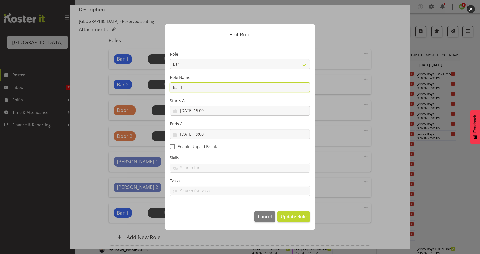
drag, startPoint x: 187, startPoint y: 90, endPoint x: 176, endPoint y: 89, distance: 11.6
click at [177, 88] on input "Bar 1" at bounding box center [240, 87] width 140 height 10
drag, startPoint x: 174, startPoint y: 88, endPoint x: 184, endPoint y: 88, distance: 9.8
click at [186, 88] on input "Bar 1" at bounding box center [240, 87] width 140 height 10
paste input "3"
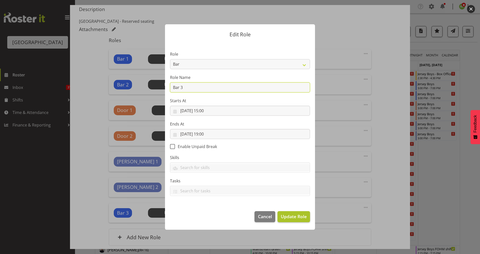
type input "Bar 3"
click at [291, 214] on span "Update Role" at bounding box center [294, 216] width 26 height 7
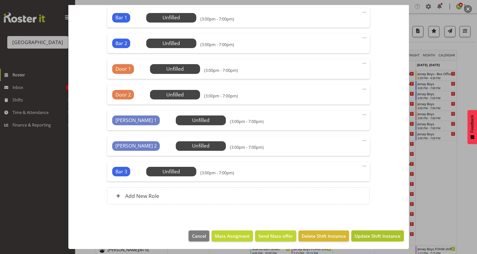
click at [380, 223] on span "Update Shift Instance" at bounding box center [377, 235] width 46 height 7
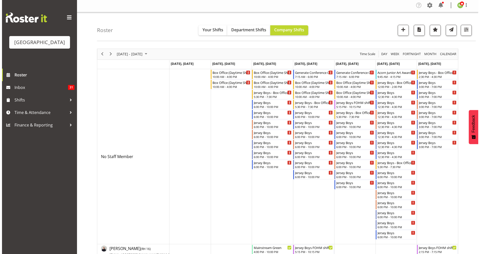
scroll to position [0, 0]
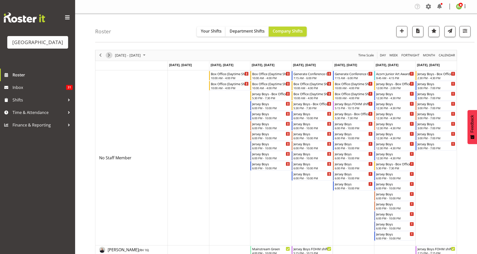
click at [109, 54] on span "Next" at bounding box center [109, 55] width 6 height 6
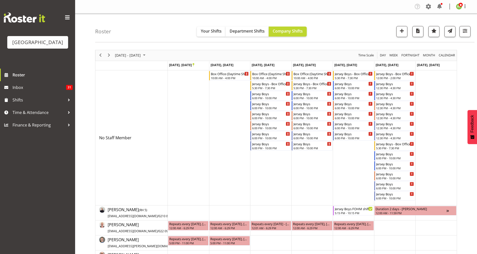
drag, startPoint x: 266, startPoint y: 174, endPoint x: 271, endPoint y: 159, distance: 15.9
click at [266, 174] on td "Timeline Week of September 22, 2025" at bounding box center [270, 137] width 41 height 135
click at [269, 145] on div "Jersey Boys" at bounding box center [271, 143] width 38 height 5
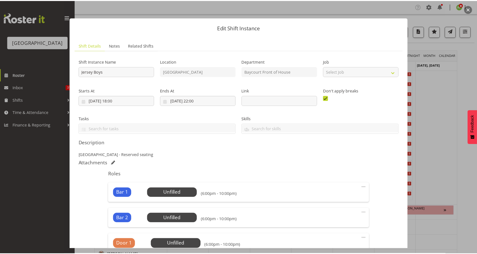
scroll to position [149, 0]
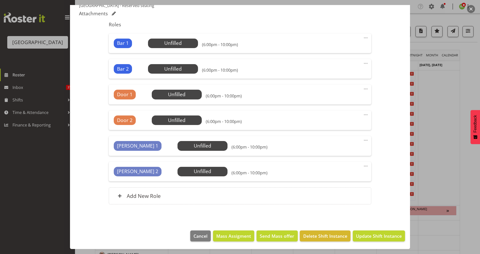
click at [147, 204] on div "Roles Bar 1 Unfilled Select Employee (6:00pm - 10:00pm) Edit Cover Role Delete …" at bounding box center [240, 115] width 269 height 192
click at [148, 200] on div "Add New Role" at bounding box center [240, 195] width 263 height 17
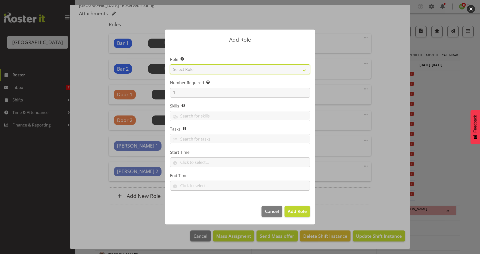
click at [305, 68] on select "Select Role Audio Bar Bar Runner Bar Training Box Office Cargo Shed Venue Rep C…" at bounding box center [240, 69] width 140 height 10
select select "1293"
click at [170, 64] on select "Select Role Audio Bar Bar Runner Bar Training Box Office Cargo Shed Venue Rep C…" at bounding box center [240, 69] width 140 height 10
click at [300, 209] on span "Add Role" at bounding box center [297, 211] width 19 height 6
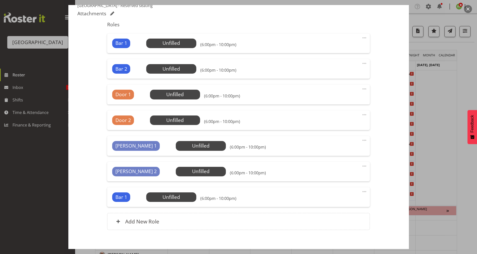
click at [361, 191] on span at bounding box center [364, 191] width 6 height 6
click at [334, 199] on link "Edit" at bounding box center [343, 202] width 48 height 9
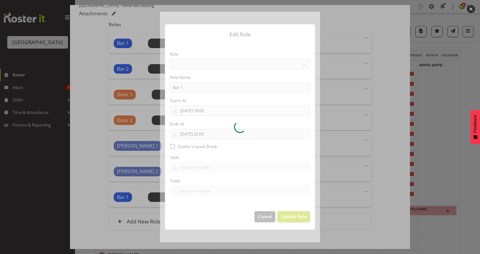
click at [184, 86] on div at bounding box center [240, 127] width 160 height 230
select select "1293"
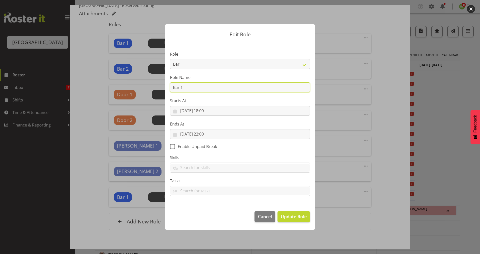
click at [167, 87] on section "Role Audio Bar Bar Runner Bar Training Box Office Cargo Shed Venue Rep Catering…" at bounding box center [240, 124] width 150 height 164
paste input "3"
type input "Bar 3"
click at [298, 215] on span "Update Role" at bounding box center [294, 216] width 26 height 7
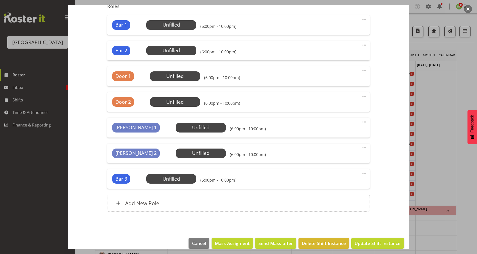
scroll to position [175, 0]
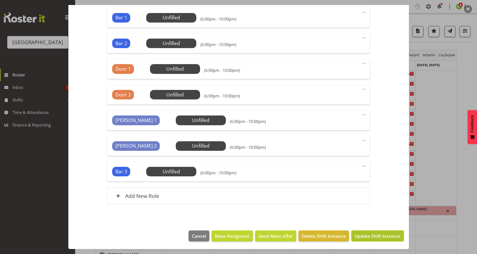
click at [379, 223] on span "Update Shift Instance" at bounding box center [377, 235] width 46 height 7
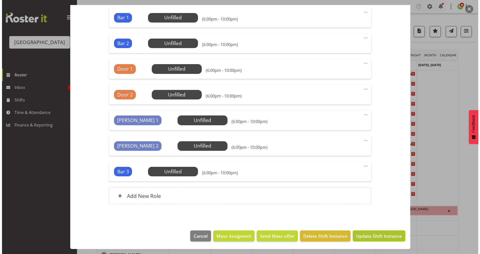
scroll to position [155, 0]
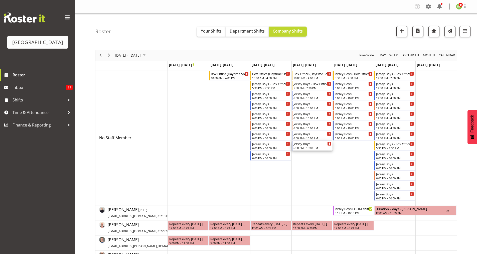
click at [304, 145] on div "Jersey Boys" at bounding box center [312, 143] width 38 height 5
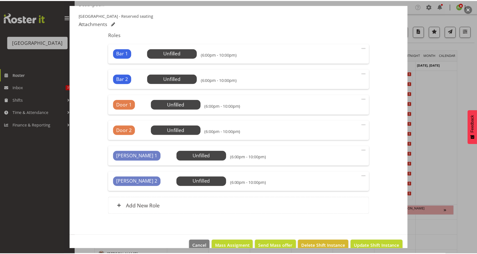
scroll to position [149, 0]
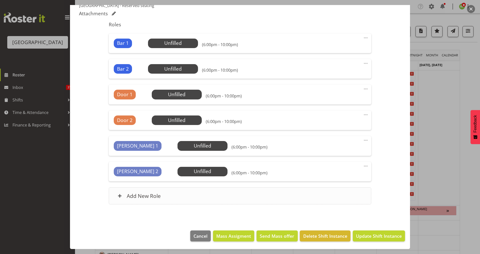
click at [152, 193] on h6 "Add New Role" at bounding box center [144, 195] width 34 height 7
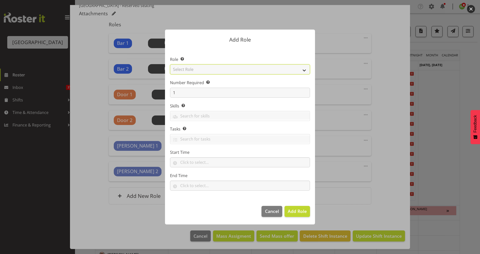
click at [304, 70] on select "Select Role Audio Bar Bar Runner Bar Training Box Office Cargo Shed Venue Rep C…" at bounding box center [240, 69] width 140 height 10
select select "1293"
click at [170, 64] on select "Select Role Audio Bar Bar Runner Bar Training Box Office Cargo Shed Venue Rep C…" at bounding box center [240, 69] width 140 height 10
click at [289, 209] on span "Add Role" at bounding box center [297, 211] width 19 height 6
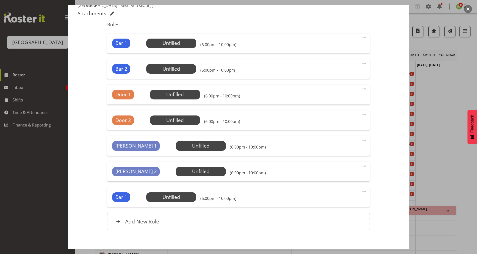
click at [361, 193] on span at bounding box center [364, 191] width 6 height 6
click at [332, 203] on link "Edit" at bounding box center [343, 202] width 48 height 9
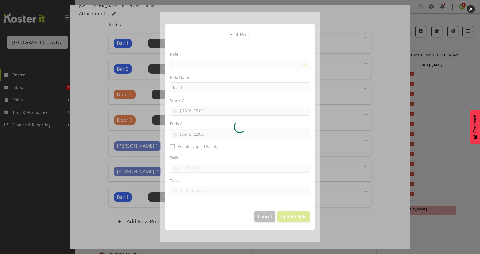
select select "1293"
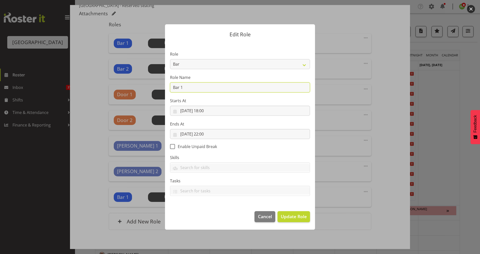
click at [170, 88] on section "Role Audio Bar Bar Runner Bar Training Box Office Cargo Shed Venue Rep Catering…" at bounding box center [240, 124] width 150 height 164
drag, startPoint x: 186, startPoint y: 87, endPoint x: 172, endPoint y: 86, distance: 13.8
click at [172, 86] on input "Bar 1" at bounding box center [240, 87] width 140 height 10
paste input "3"
type input "Bar 3"
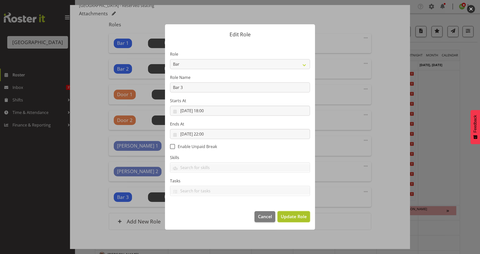
click at [290, 217] on span "Update Role" at bounding box center [294, 216] width 26 height 7
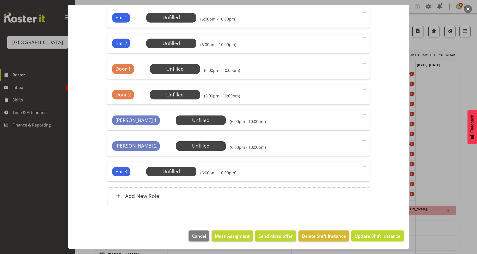
click at [372, 223] on span "Update Shift Instance" at bounding box center [377, 235] width 46 height 7
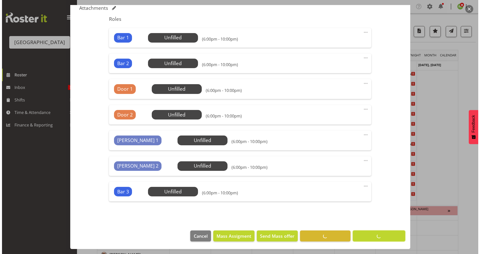
scroll to position [155, 0]
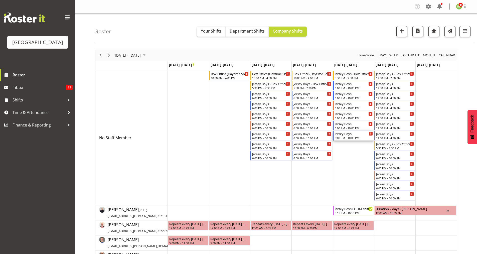
click at [353, 136] on div "6:00 PM - 10:00 PM" at bounding box center [354, 138] width 38 height 4
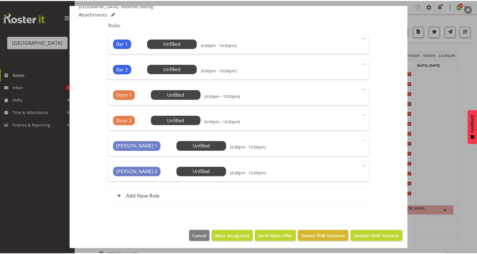
scroll to position [149, 0]
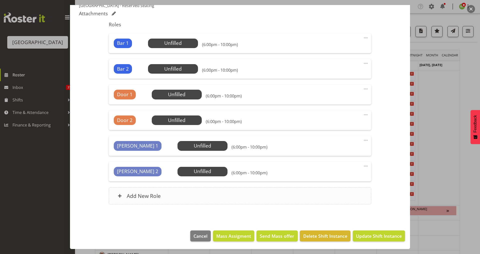
click at [135, 193] on h6 "Add New Role" at bounding box center [144, 195] width 34 height 7
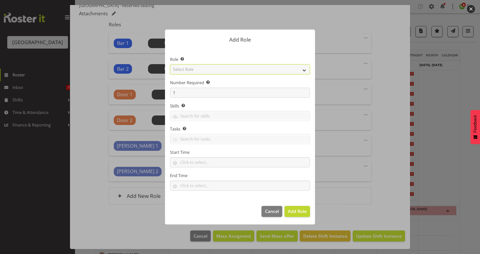
click at [303, 69] on select "Select Role Audio Bar Bar Runner Bar Training Box Office Cargo Shed Venue Rep C…" at bounding box center [240, 69] width 140 height 10
select select "1293"
click at [170, 64] on select "Select Role Audio Bar Bar Runner Bar Training Box Office Cargo Shed Venue Rep C…" at bounding box center [240, 69] width 140 height 10
click at [299, 212] on span "Add Role" at bounding box center [297, 211] width 19 height 6
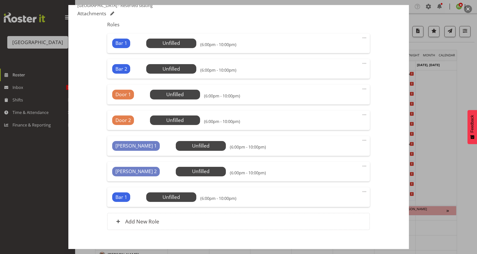
click at [362, 191] on span at bounding box center [364, 191] width 6 height 6
click at [328, 202] on link "Edit" at bounding box center [343, 202] width 48 height 9
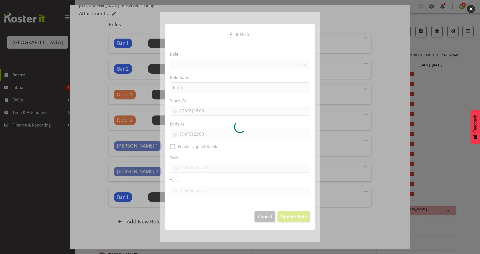
select select "1293"
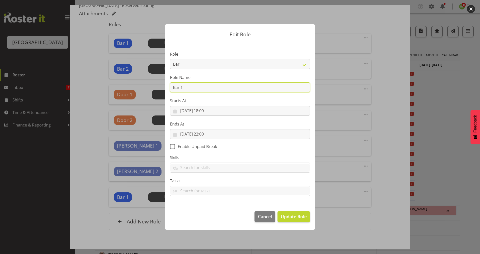
drag, startPoint x: 185, startPoint y: 88, endPoint x: 169, endPoint y: 88, distance: 15.8
click at [169, 88] on section "Role Audio Bar Bar Runner Bar Training Box Office Cargo Shed Venue Rep Catering…" at bounding box center [240, 124] width 150 height 164
paste input "3"
type input "Bar 3"
click at [291, 215] on span "Update Role" at bounding box center [294, 216] width 26 height 7
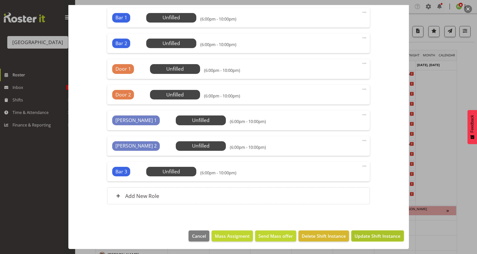
click at [369, 223] on span "Update Shift Instance" at bounding box center [377, 235] width 46 height 7
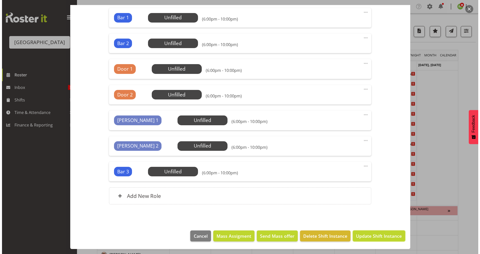
scroll to position [155, 0]
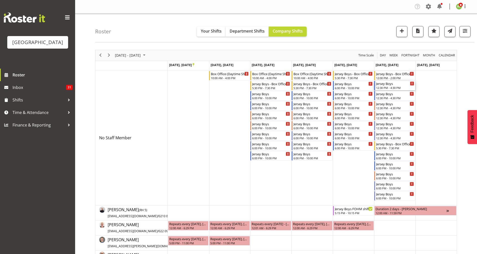
click at [380, 84] on div "Jersey Boys" at bounding box center [395, 83] width 38 height 5
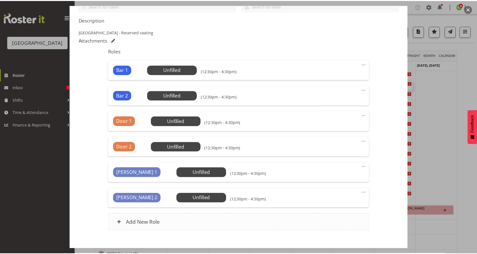
scroll to position [133, 0]
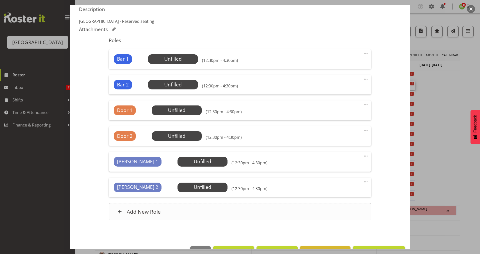
click at [150, 217] on div "Add New Role" at bounding box center [240, 211] width 263 height 17
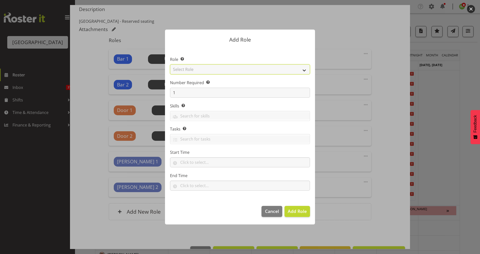
click at [304, 70] on select "Select Role Audio Bar Bar Runner Bar Training Box Office Cargo Shed Venue Rep C…" at bounding box center [240, 69] width 140 height 10
select select "1293"
click at [170, 64] on select "Select Role Audio Bar Bar Runner Bar Training Box Office Cargo Shed Venue Rep C…" at bounding box center [240, 69] width 140 height 10
click at [298, 210] on span "Add Role" at bounding box center [297, 211] width 19 height 6
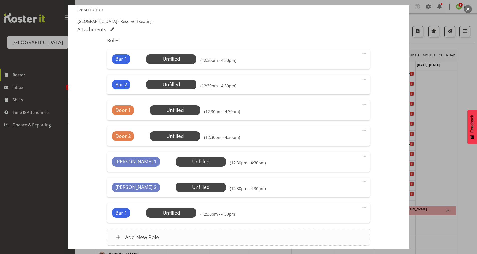
scroll to position [175, 0]
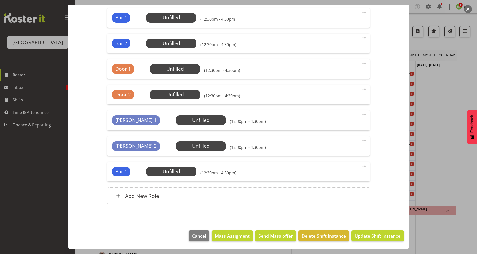
click at [361, 166] on span at bounding box center [364, 166] width 6 height 6
click at [330, 176] on link "Edit" at bounding box center [343, 176] width 48 height 9
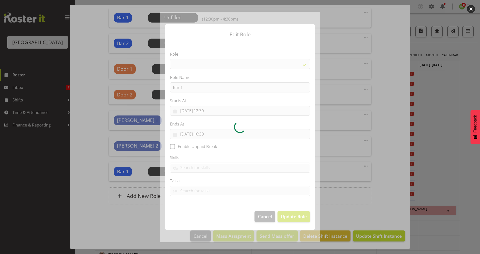
select select "1293"
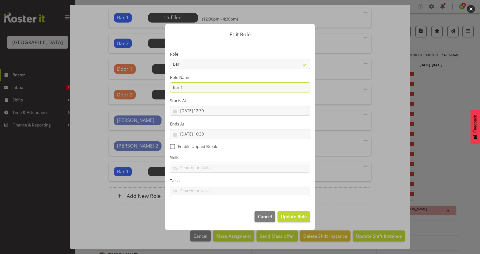
click at [171, 88] on input "Bar 1" at bounding box center [240, 87] width 140 height 10
paste input "3"
type input "Bar 3"
click at [290, 216] on span "Update Role" at bounding box center [294, 216] width 26 height 7
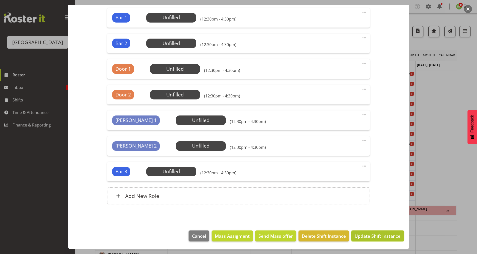
click at [370, 223] on span "Update Shift Instance" at bounding box center [377, 235] width 46 height 7
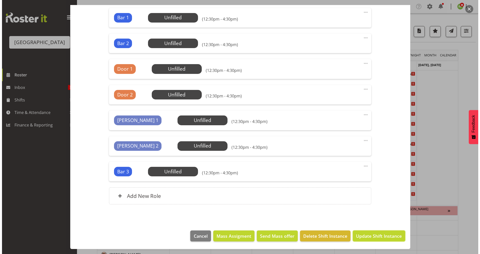
scroll to position [155, 0]
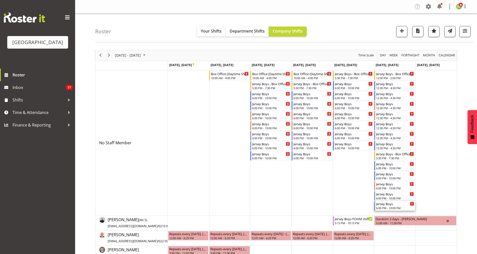
click at [378, 206] on div "6:00 PM - 10:00 PM" at bounding box center [395, 208] width 38 height 4
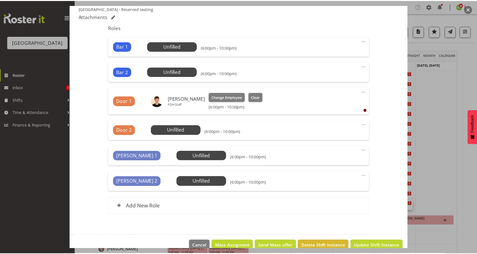
scroll to position [156, 0]
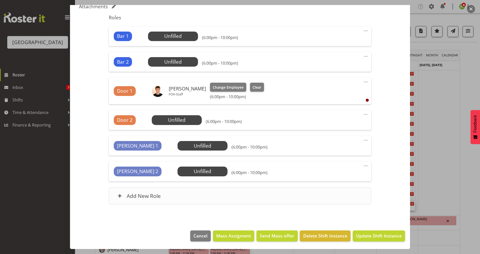
click at [150, 196] on h6 "Add New Role" at bounding box center [144, 195] width 34 height 7
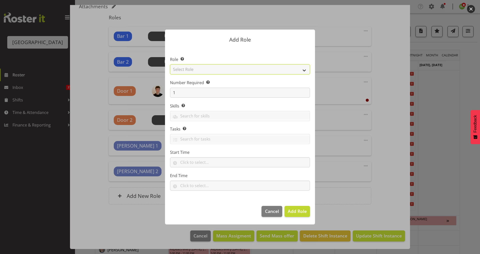
click at [303, 70] on select "Select Role Audio Bar Bar Runner Bar Training Box Office Cargo Shed Venue Rep C…" at bounding box center [240, 69] width 140 height 10
select select "1293"
click at [170, 64] on select "Select Role Audio Bar Bar Runner Bar Training Box Office Cargo Shed Venue Rep C…" at bounding box center [240, 69] width 140 height 10
click at [301, 213] on span "Add Role" at bounding box center [297, 211] width 19 height 6
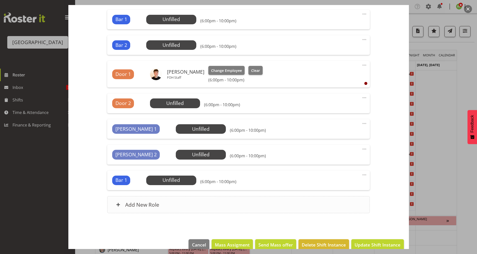
scroll to position [182, 0]
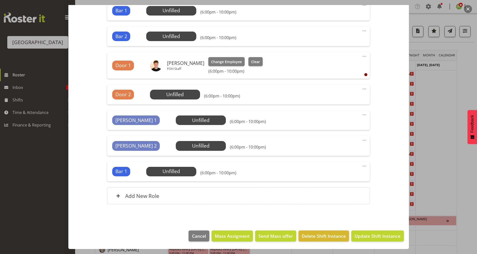
click at [361, 166] on span at bounding box center [364, 166] width 6 height 6
click at [329, 172] on div "Edit Cover Role Delete" at bounding box center [343, 185] width 48 height 31
click at [328, 176] on link "Edit" at bounding box center [343, 176] width 48 height 9
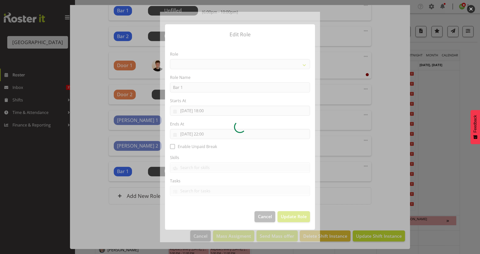
select select "1293"
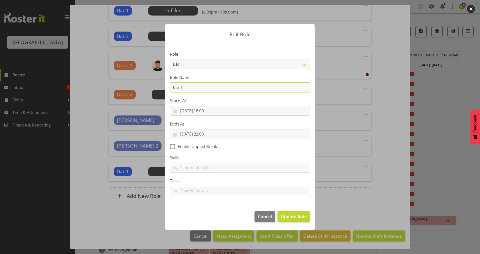
drag, startPoint x: 177, startPoint y: 87, endPoint x: 169, endPoint y: 87, distance: 7.8
click at [170, 87] on input "Bar 1" at bounding box center [240, 87] width 140 height 10
click at [169, 87] on section "Role Audio Bar Bar Runner Bar Training Box Office Cargo Shed Venue Rep Catering…" at bounding box center [240, 124] width 150 height 164
drag, startPoint x: 175, startPoint y: 89, endPoint x: 171, endPoint y: 87, distance: 4.4
click at [171, 87] on input "Bar 1" at bounding box center [240, 87] width 140 height 10
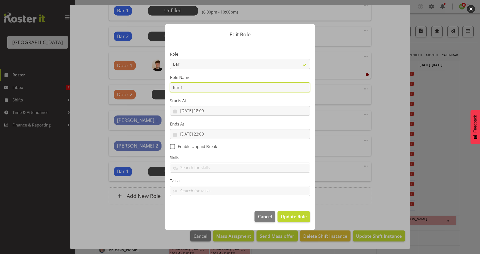
paste input "3"
type input "Bar 3"
drag, startPoint x: 293, startPoint y: 217, endPoint x: 296, endPoint y: 219, distance: 2.6
click at [293, 217] on span "Update Role" at bounding box center [294, 216] width 26 height 7
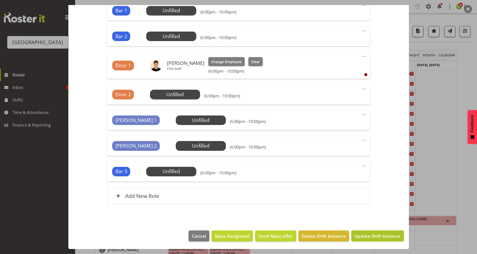
click at [374, 223] on span "Update Shift Instance" at bounding box center [377, 235] width 46 height 7
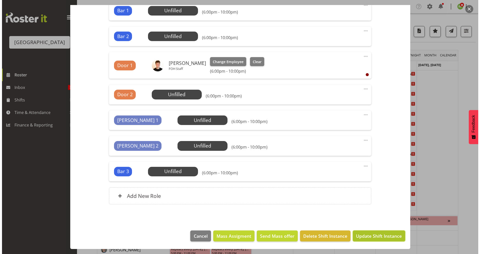
scroll to position [162, 0]
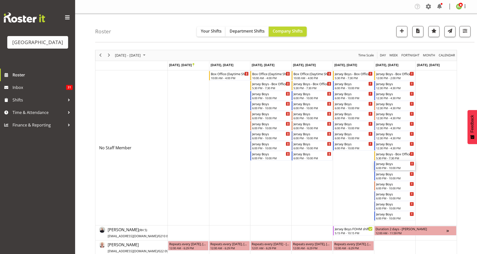
click at [380, 166] on div "Jersey Boys" at bounding box center [395, 163] width 38 height 5
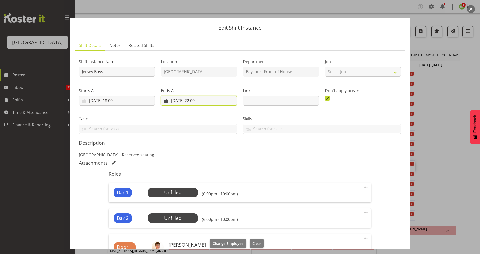
click at [206, 100] on input "[DATE] 22:00" at bounding box center [199, 101] width 76 height 10
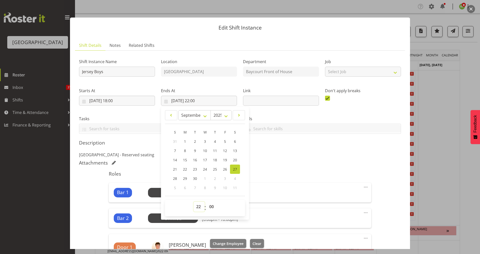
click at [196, 205] on select "00 01 02 03 04 05 06 07 08 09 10 11 12 13 14 15 16 17 18 19 20 21 22 23" at bounding box center [199, 206] width 11 height 10
select select "23"
click at [194, 201] on select "00 01 02 03 04 05 06 07 08 09 10 11 12 13 14 15 16 17 18 19 20 21 22 23" at bounding box center [199, 206] width 11 height 10
type input "[DATE] 23:00"
click at [196, 206] on select "00 01 02 03 04 05 06 07 08 09 10 11 12 13 14 15 16 17 18 19 20 21 22 23" at bounding box center [199, 206] width 11 height 10
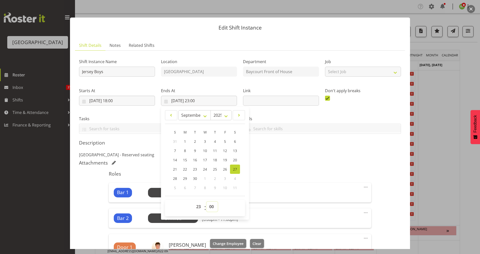
click at [208, 203] on select "00 01 02 03 04 05 06 07 08 09 10 11 12 13 14 15 16 17 18 19 20 21 22 23 24 25 2…" at bounding box center [212, 206] width 11 height 10
select select "59"
click at [207, 201] on select "00 01 02 03 04 05 06 07 08 09 10 11 12 13 14 15 16 17 18 19 20 21 22 23 24 25 2…" at bounding box center [212, 206] width 11 height 10
type input "[DATE] 23:59"
click at [277, 166] on div "Attachments" at bounding box center [240, 163] width 322 height 7
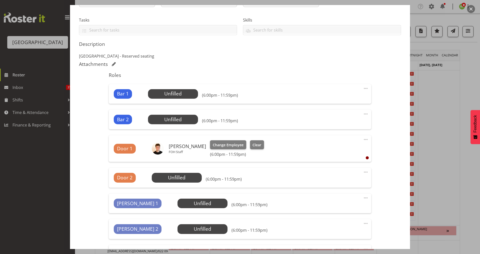
scroll to position [0, 0]
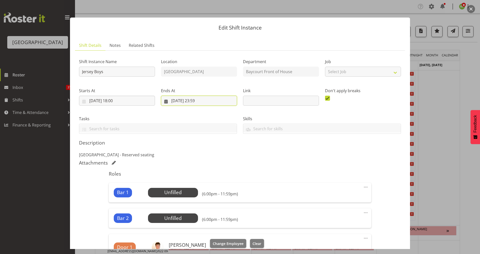
click at [198, 102] on input "[DATE] 23:59" at bounding box center [199, 101] width 76 height 10
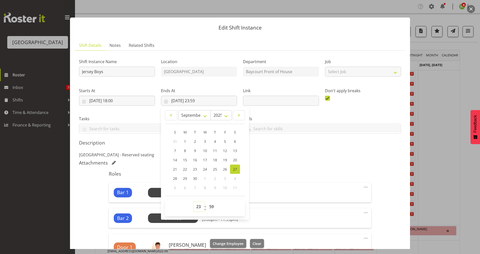
click at [197, 207] on select "00 01 02 03 04 05 06 07 08 09 10 11 12 13 14 15 16 17 18 19 20 21 22 23" at bounding box center [199, 206] width 11 height 10
select select "22"
click at [194, 201] on select "00 01 02 03 04 05 06 07 08 09 10 11 12 13 14 15 16 17 18 19 20 21 22 23" at bounding box center [199, 206] width 11 height 10
type input "[DATE] 22:59"
click at [208, 206] on select "00 01 02 03 04 05 06 07 08 09 10 11 12 13 14 15 16 17 18 19 20 21 22 23 24 25 2…" at bounding box center [212, 206] width 11 height 10
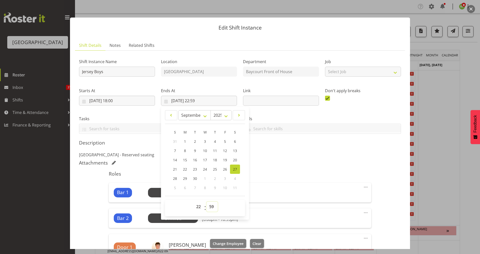
select select "0"
click at [207, 201] on select "00 01 02 03 04 05 06 07 08 09 10 11 12 13 14 15 16 17 18 19 20 21 22 23 24 25 2…" at bounding box center [212, 206] width 11 height 10
type input "[DATE] 22:00"
click at [290, 186] on div "Bar 1 Unfilled Select Employee (6:00pm - 10:00pm) Edit Cover Role Delete" at bounding box center [240, 193] width 263 height 20
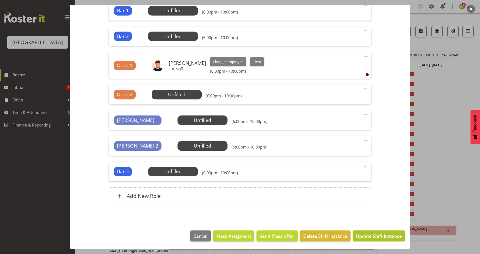
click at [374, 223] on span "Update Shift Instance" at bounding box center [379, 235] width 46 height 7
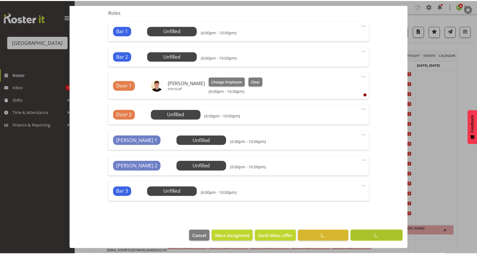
scroll to position [162, 0]
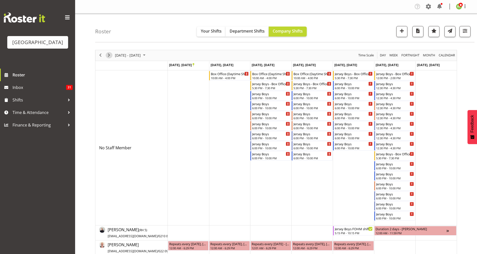
click at [110, 56] on span "Next" at bounding box center [109, 55] width 6 height 6
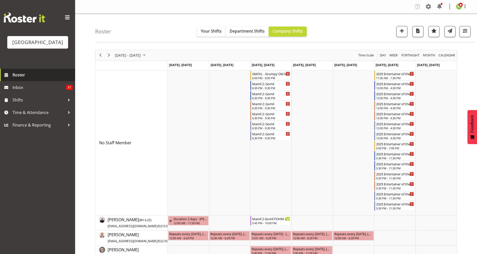
click at [24, 79] on span "Roster" at bounding box center [43, 75] width 60 height 8
